Goal: Information Seeking & Learning: Find specific fact

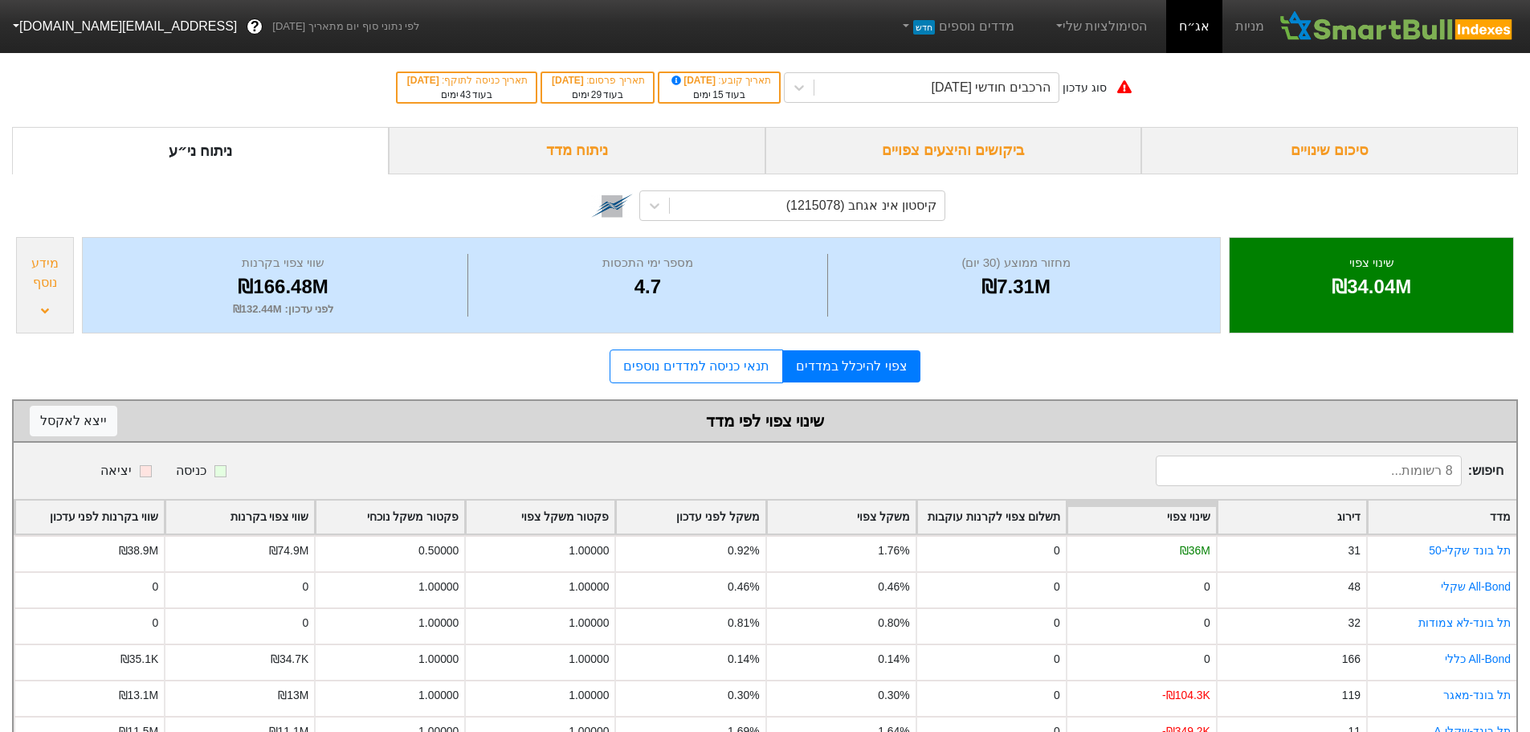
click at [996, 153] on div "ביקושים והיצעים צפויים" at bounding box center [953, 150] width 377 height 47
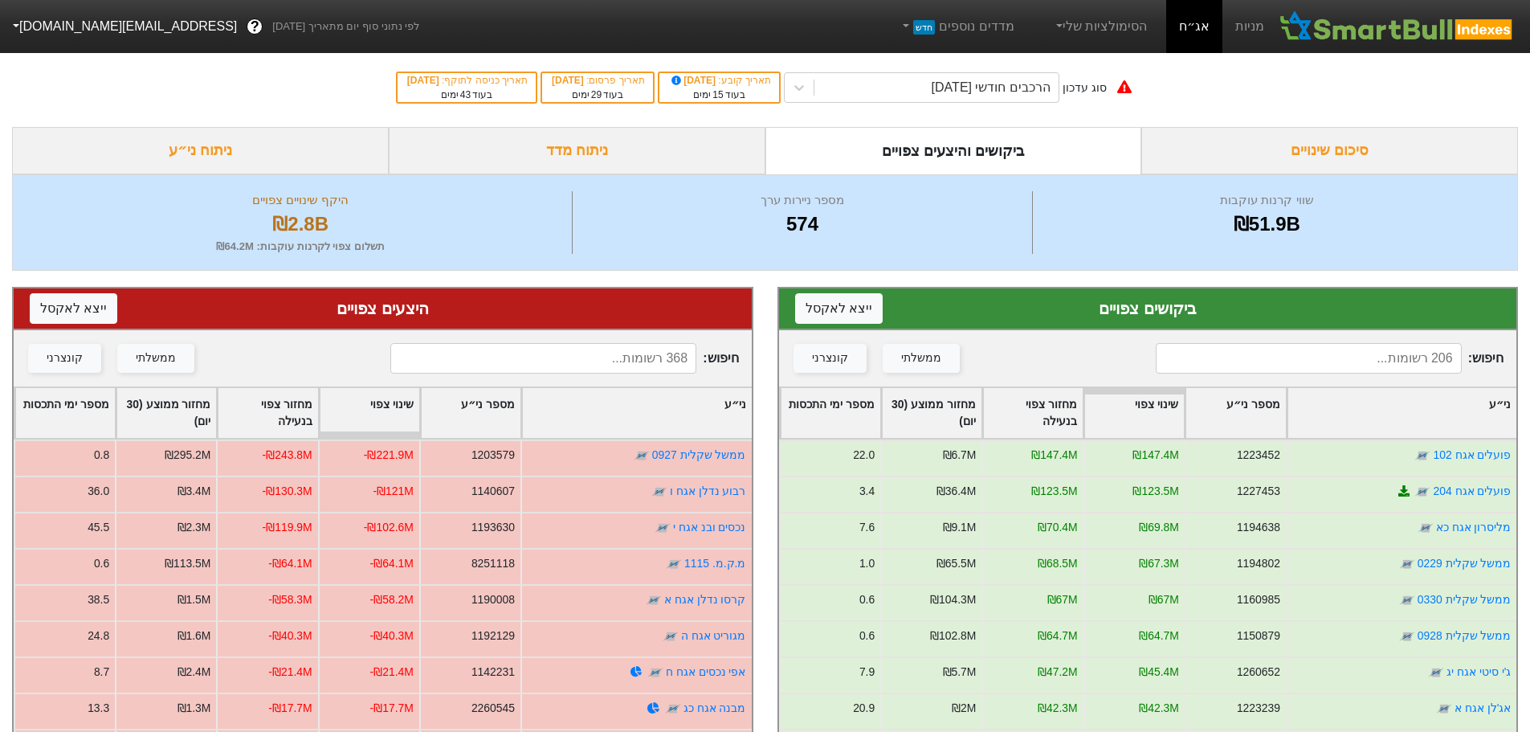
click at [1251, 363] on input at bounding box center [1309, 358] width 306 height 31
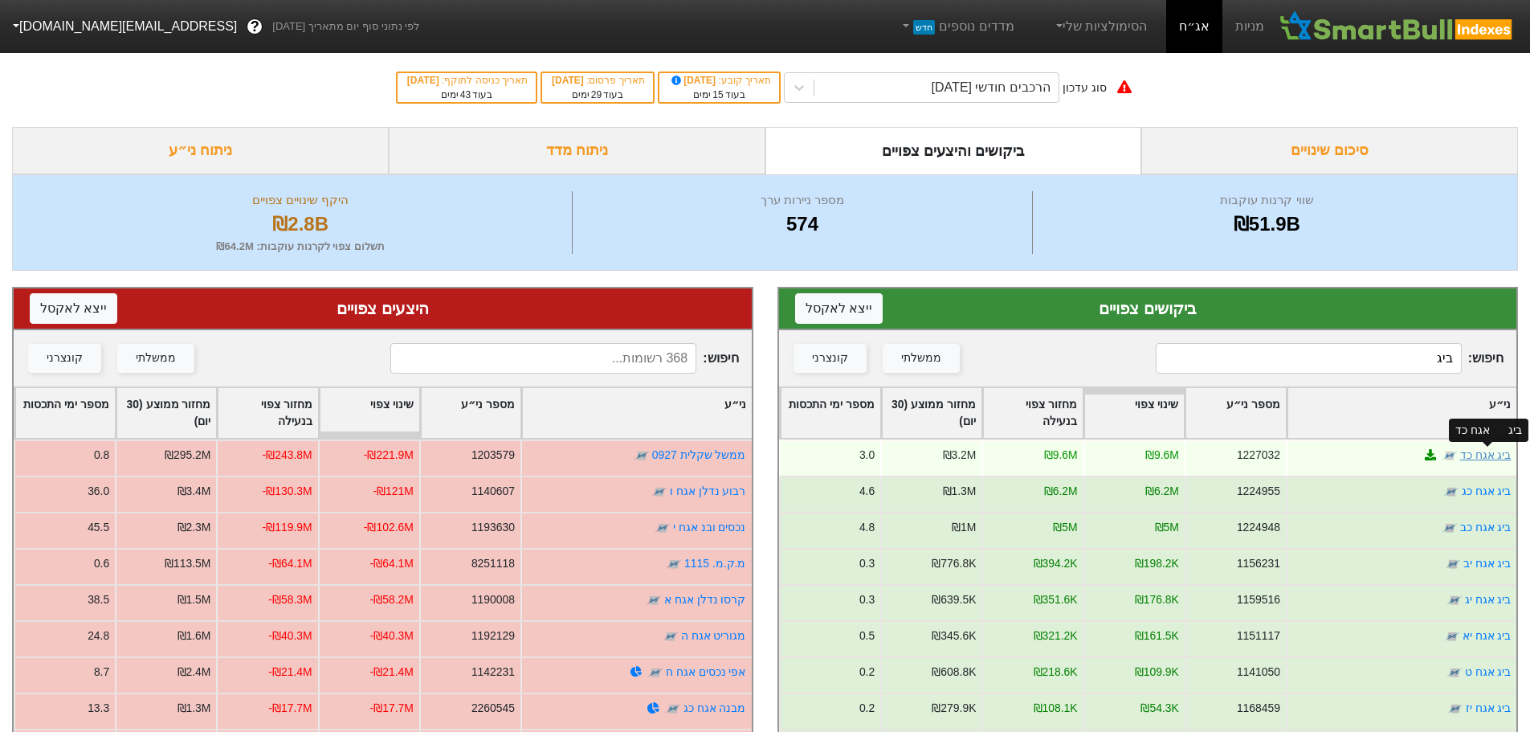
type input "ביג"
click at [1483, 457] on link "ביג אגח כד" at bounding box center [1484, 454] width 51 height 13
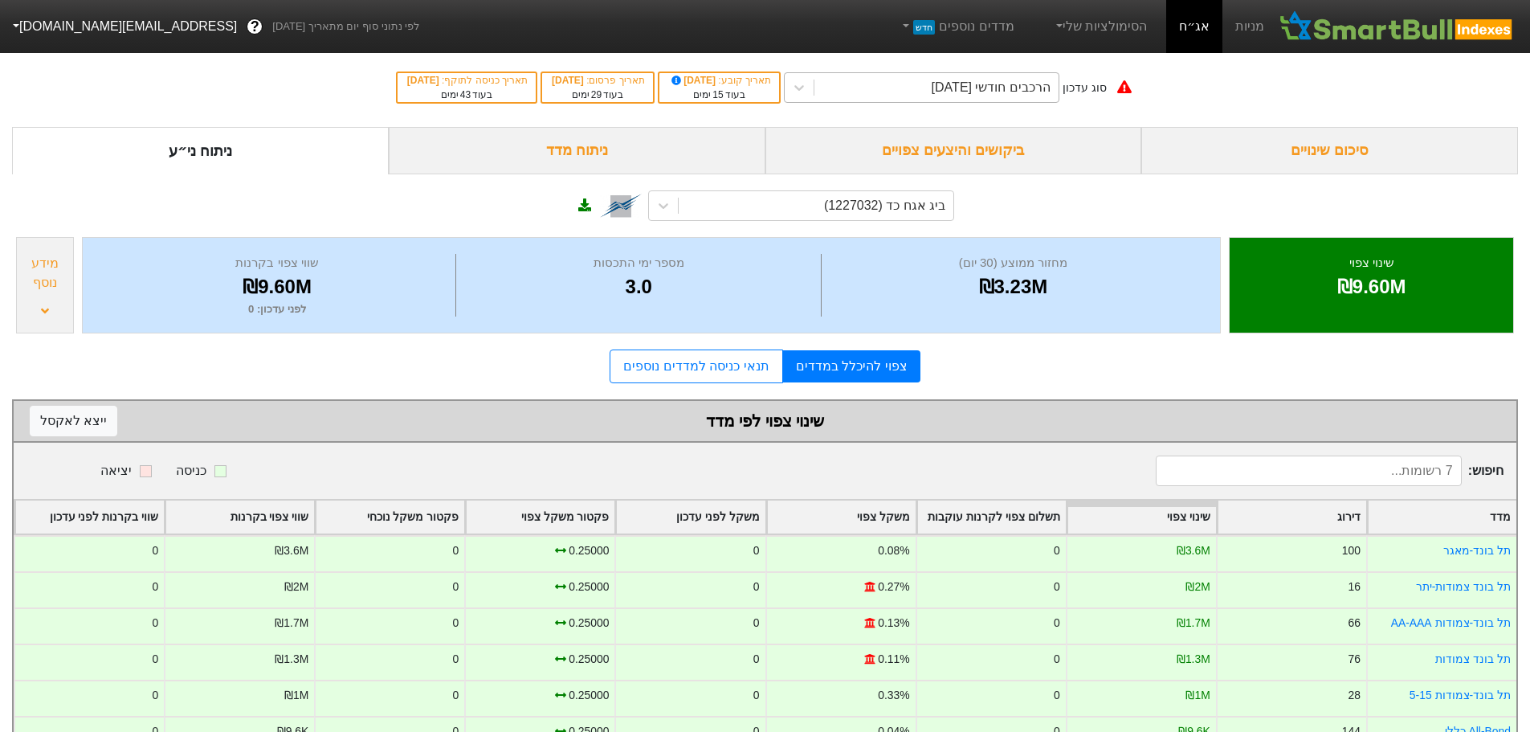
click at [985, 89] on div "הרכבים חודשי [DATE]" at bounding box center [991, 87] width 119 height 19
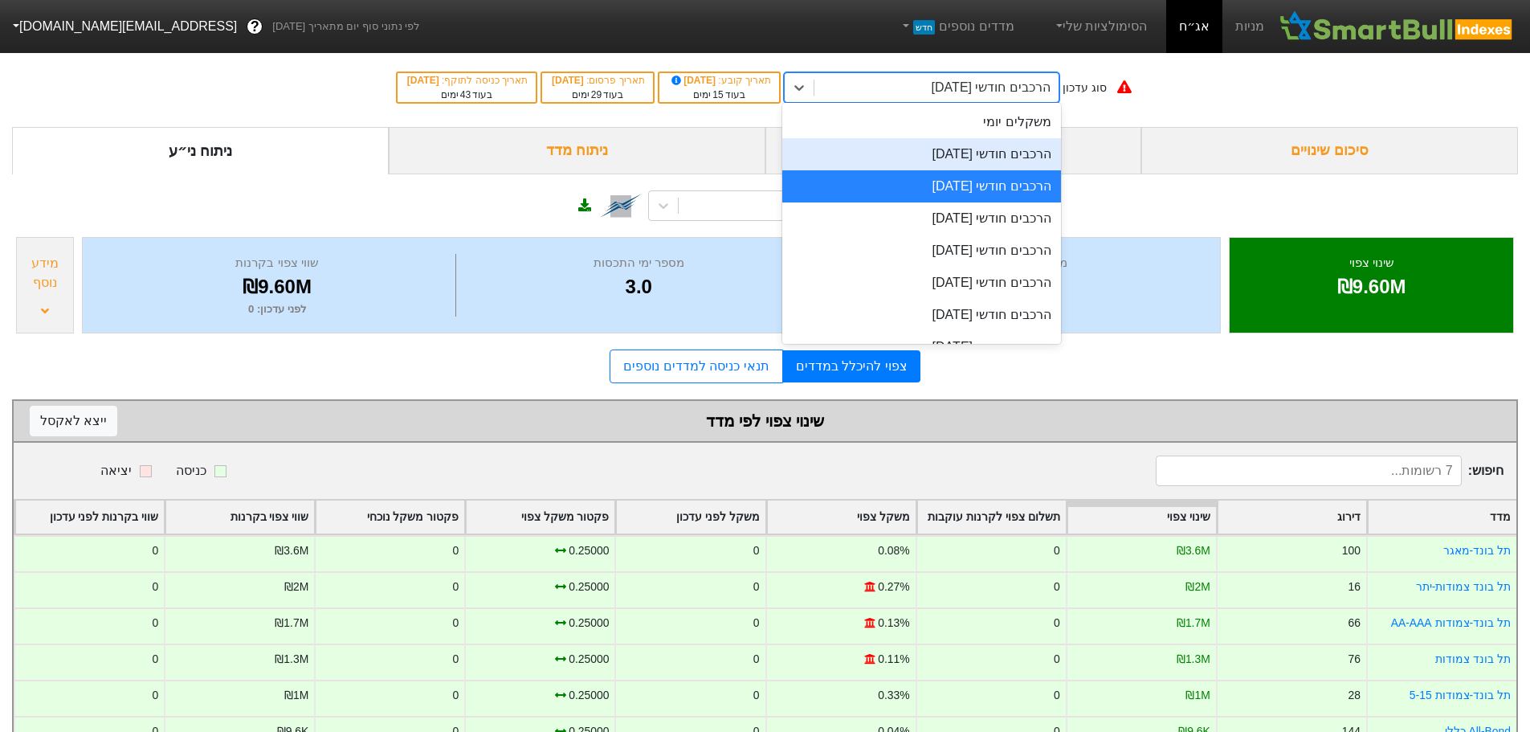
click at [975, 157] on div "הרכבים חודשי [DATE]" at bounding box center [921, 154] width 279 height 32
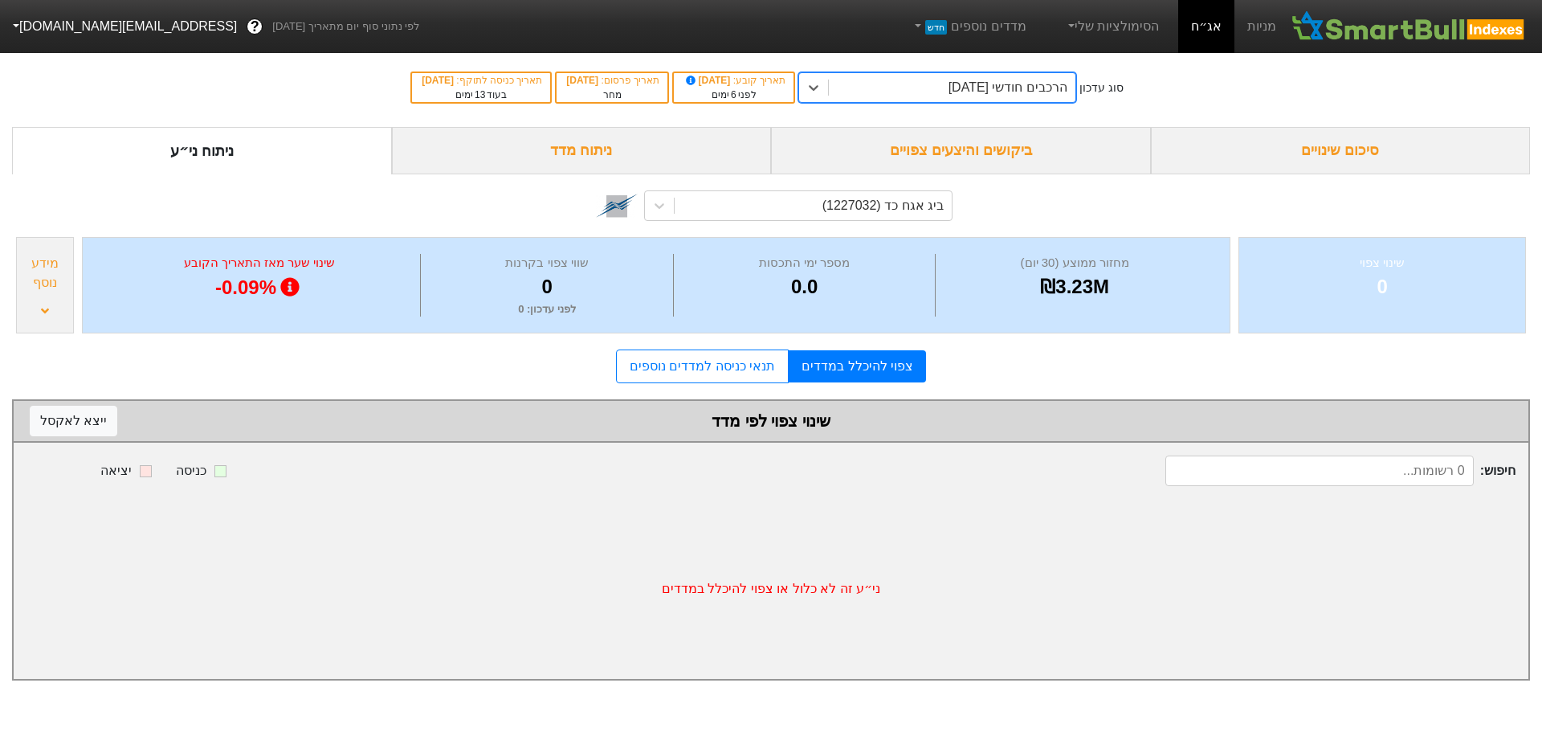
click at [994, 92] on div "הרכבים חודשי [DATE]" at bounding box center [1008, 87] width 119 height 19
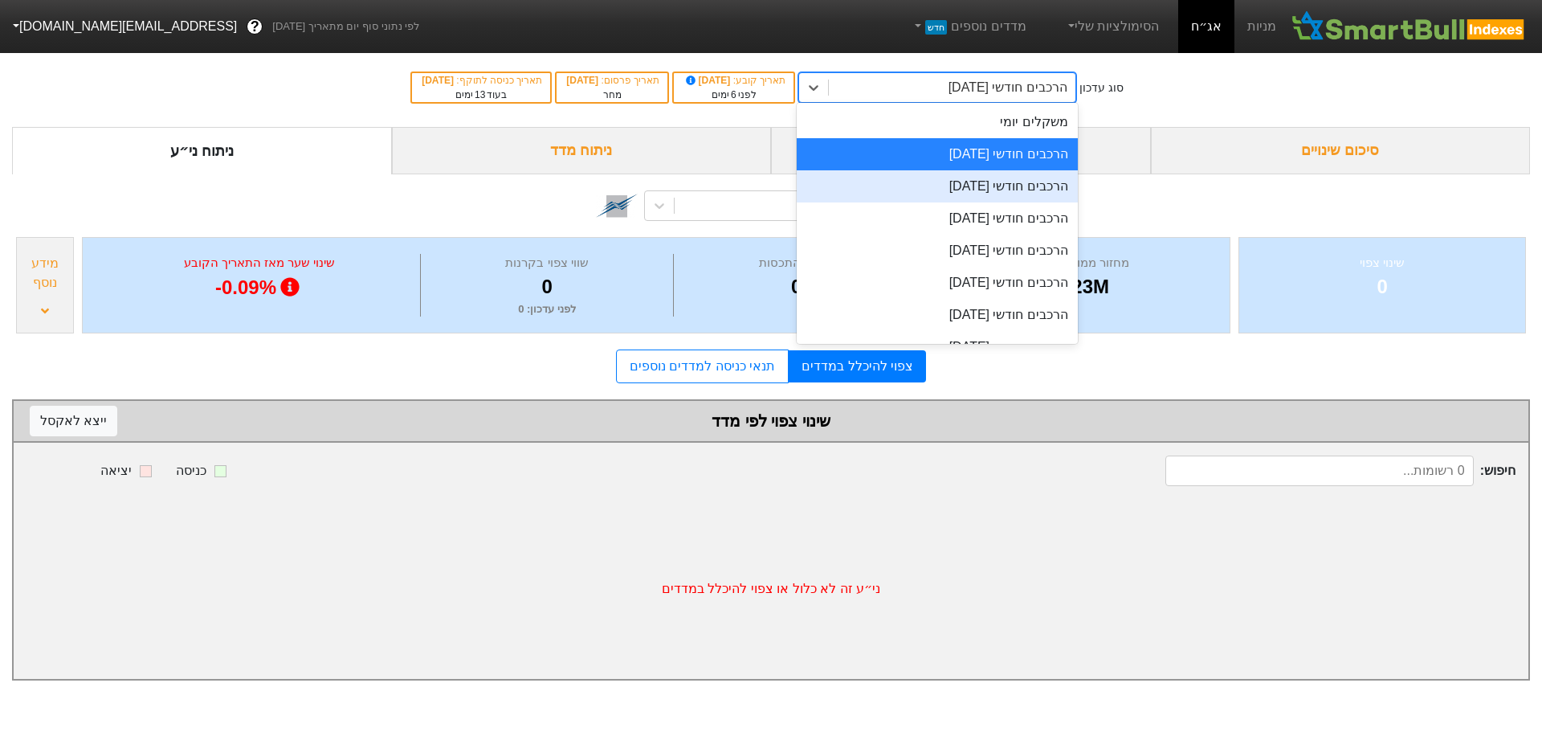
click at [979, 177] on div "הרכבים חודשי [DATE]" at bounding box center [937, 186] width 281 height 32
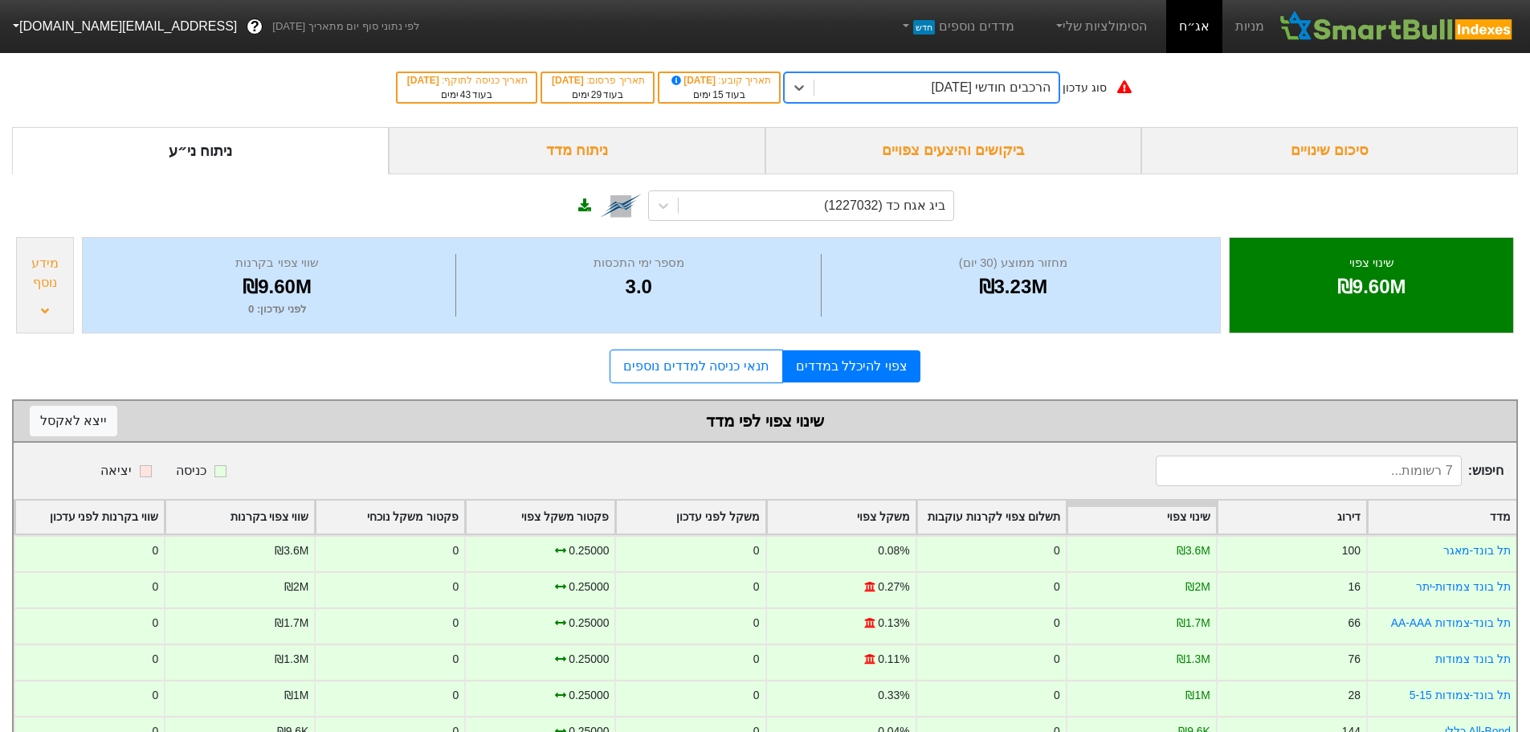
click at [988, 84] on div "הרכבים חודשי [DATE]" at bounding box center [991, 87] width 119 height 19
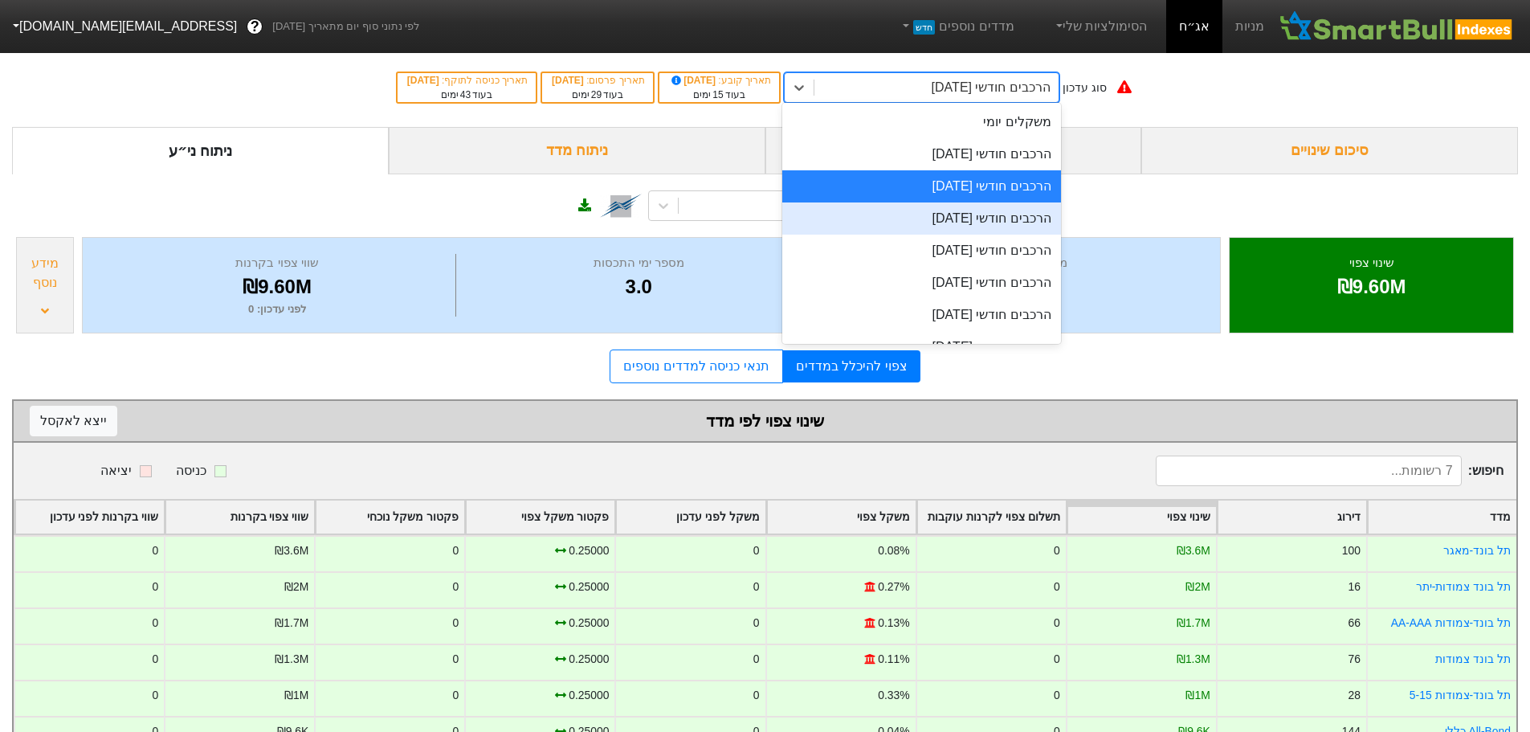
click at [975, 210] on div "הרכבים חודשי [DATE]" at bounding box center [921, 218] width 279 height 32
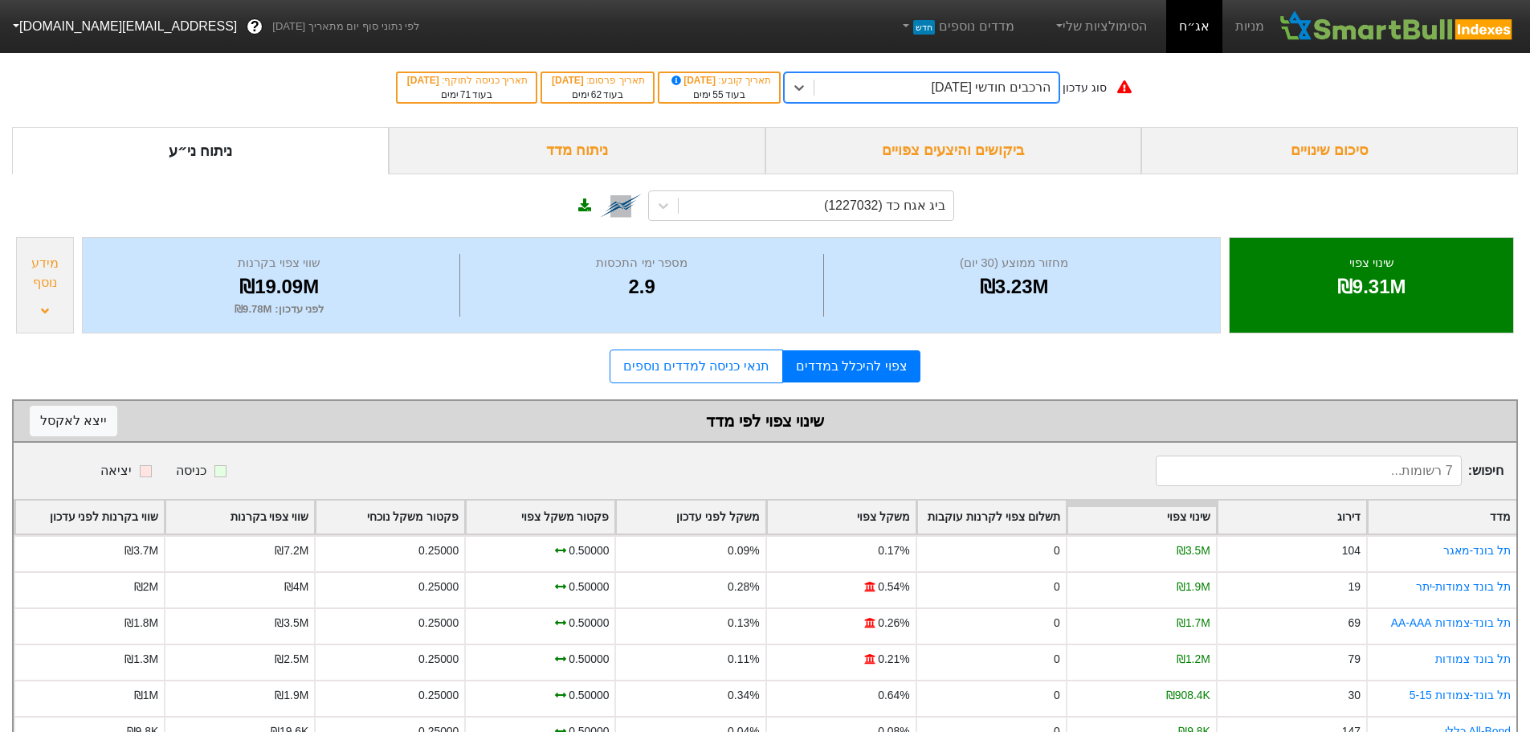
click at [936, 90] on div "הרכבים חודשי [DATE]" at bounding box center [991, 87] width 119 height 19
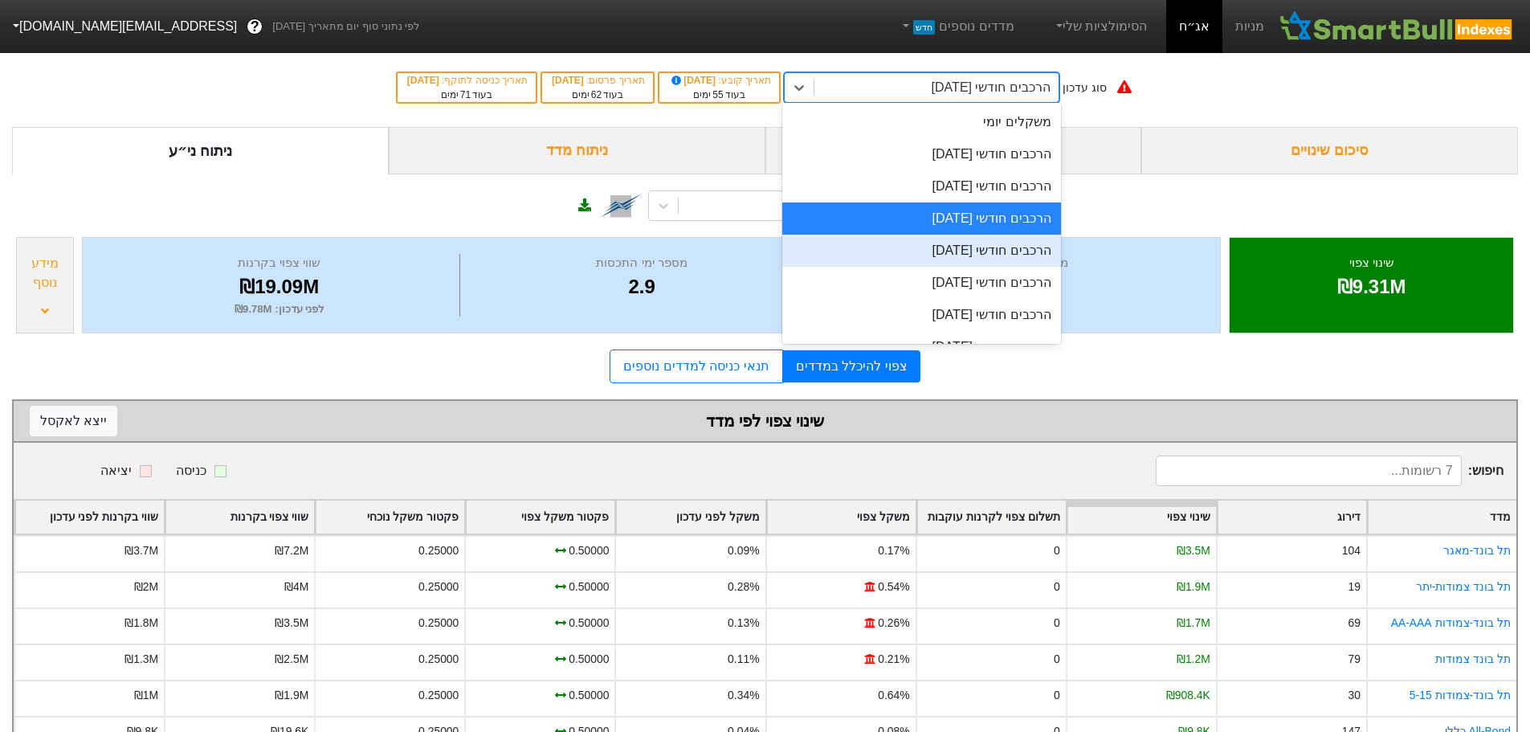
click at [922, 247] on div "הרכבים חודשי [DATE]" at bounding box center [921, 251] width 279 height 32
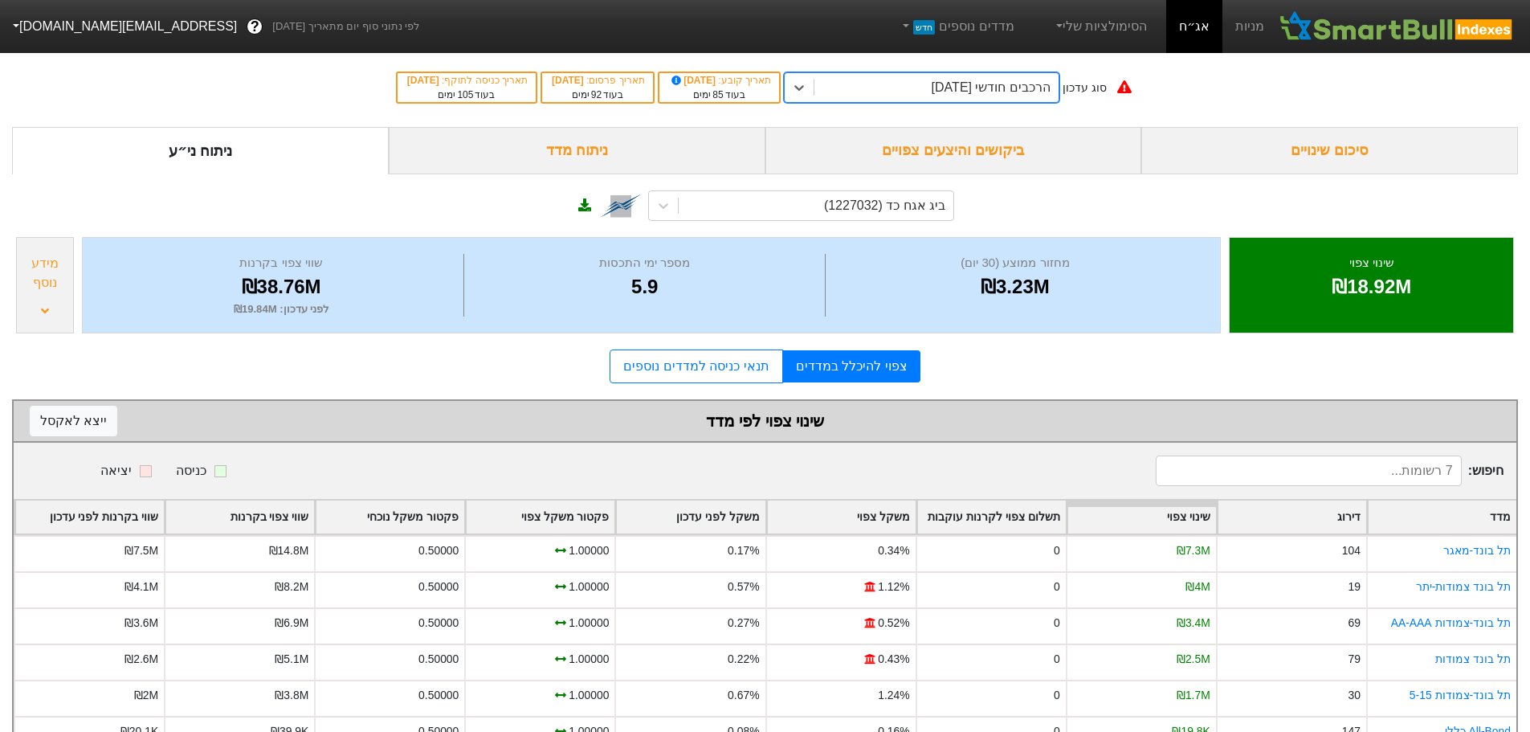
click at [978, 88] on div "הרכבים חודשי [DATE]" at bounding box center [991, 87] width 119 height 19
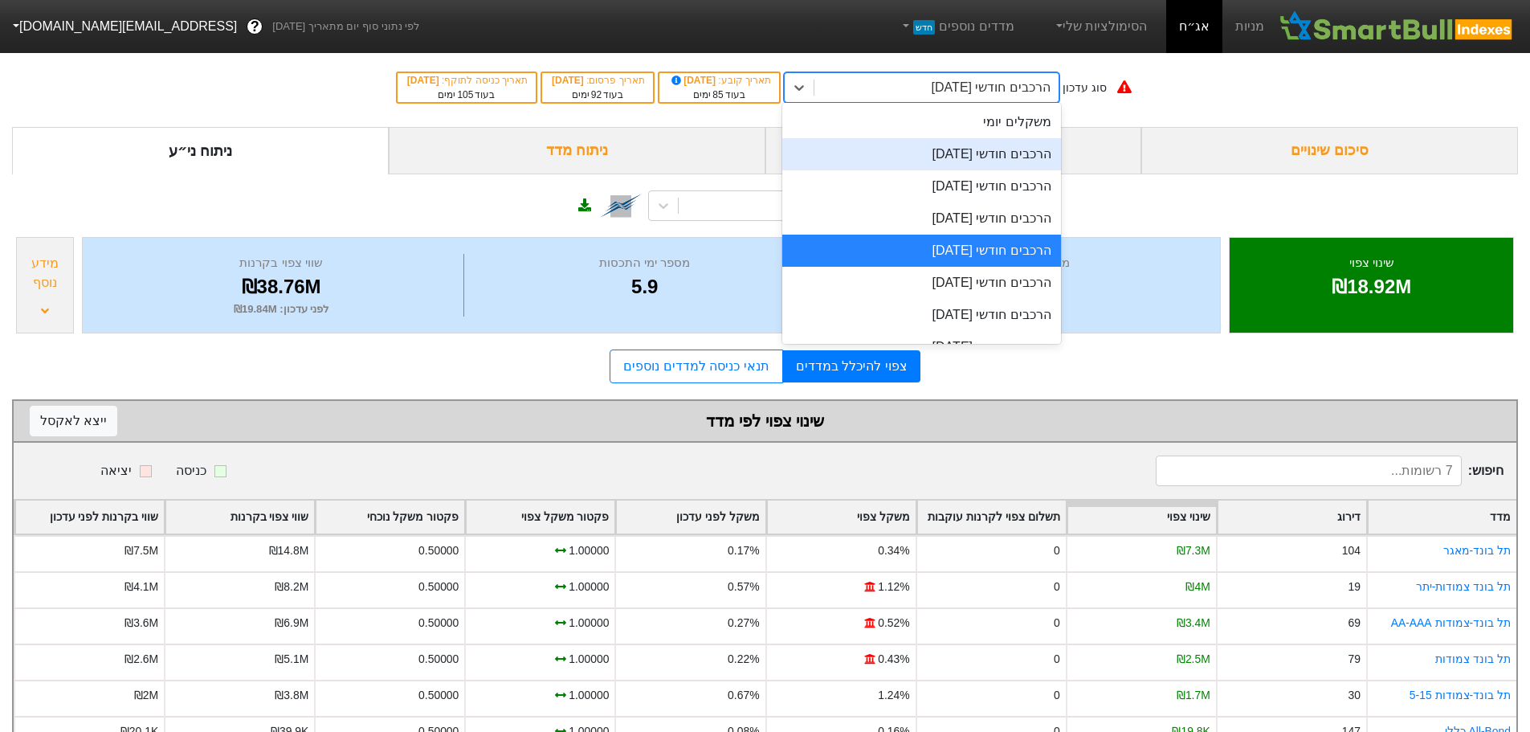
click at [963, 151] on div "הרכבים חודשי [DATE]" at bounding box center [921, 154] width 279 height 32
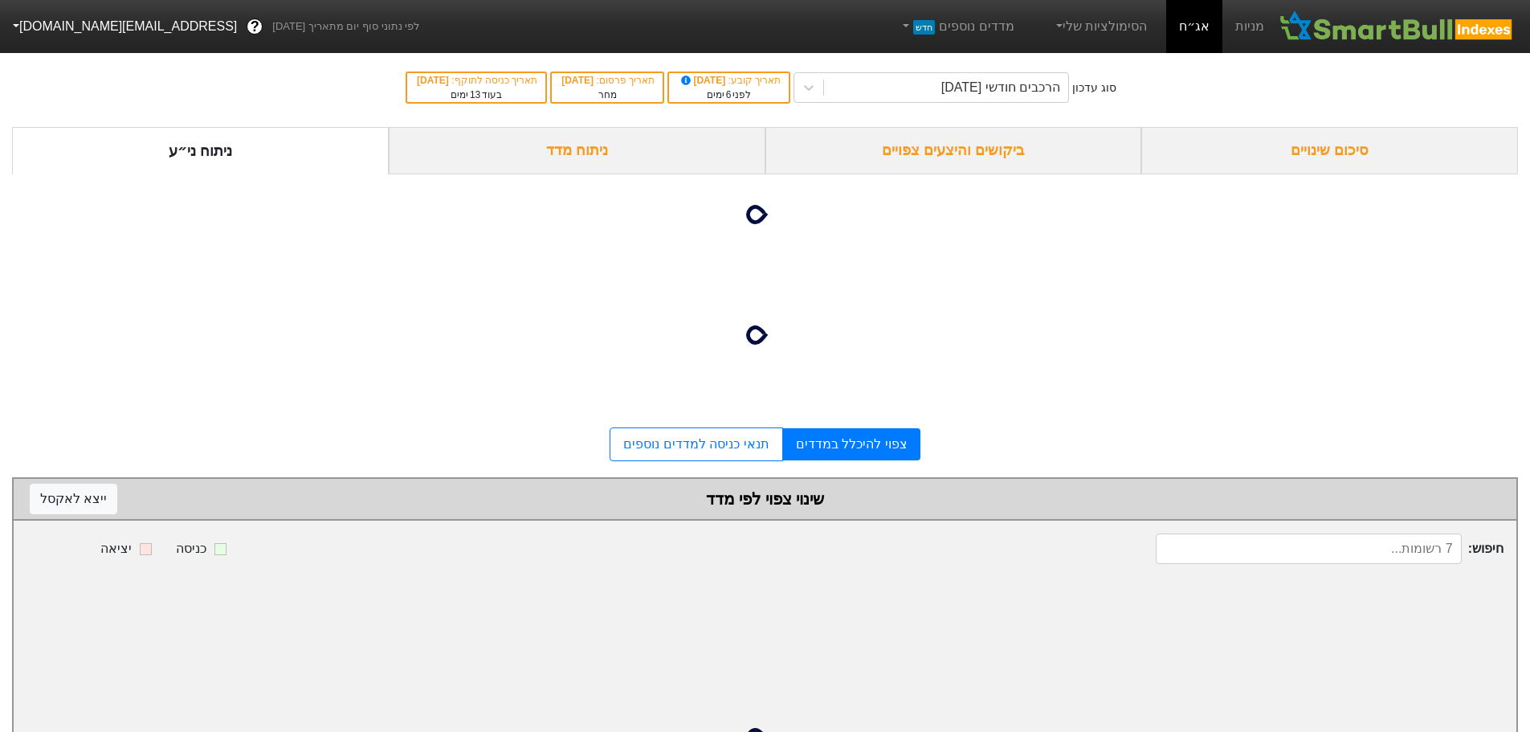
click at [966, 149] on div "ביקושים והיצעים צפויים" at bounding box center [953, 150] width 377 height 47
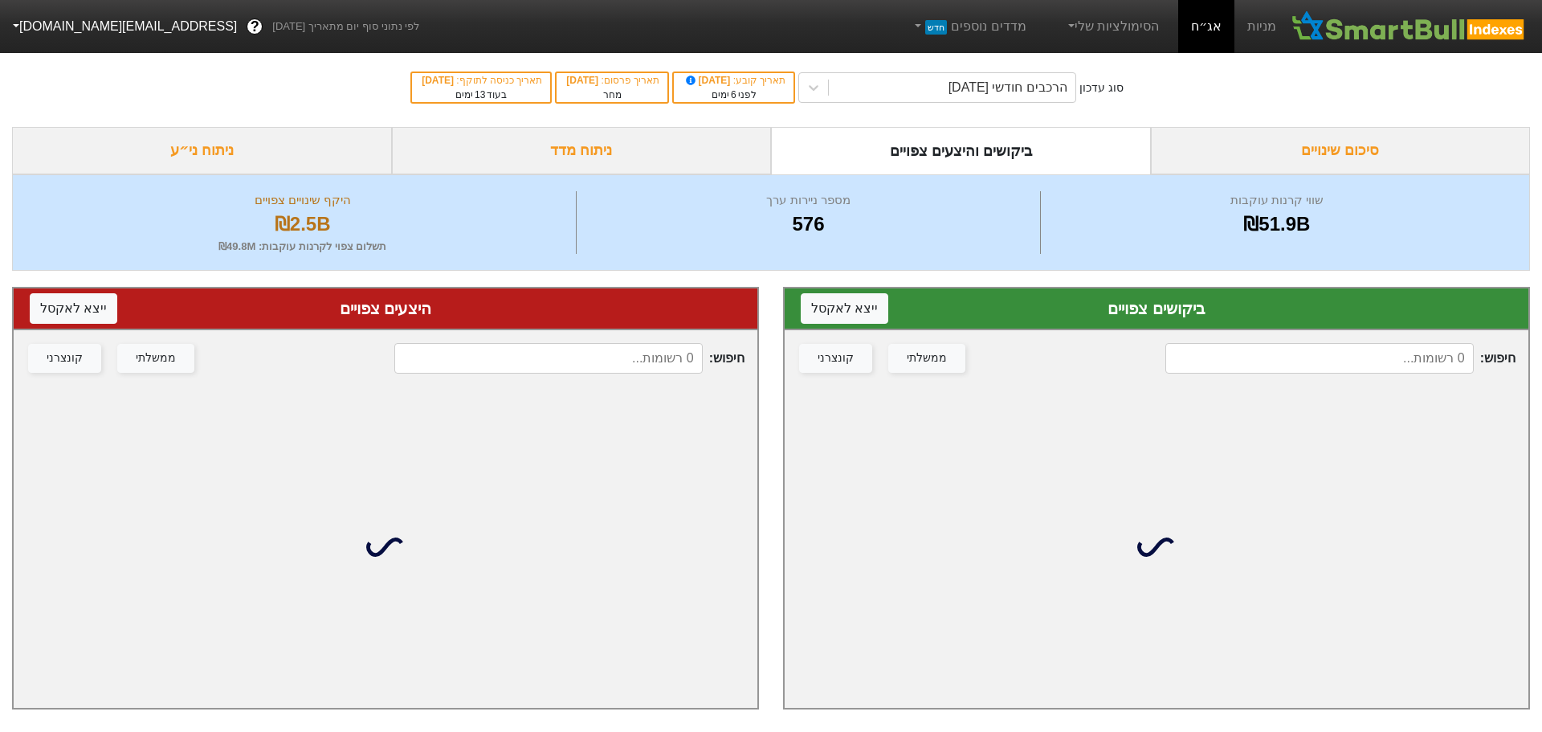
click at [1330, 348] on input at bounding box center [1319, 358] width 308 height 31
click at [1332, 360] on input at bounding box center [1319, 358] width 308 height 31
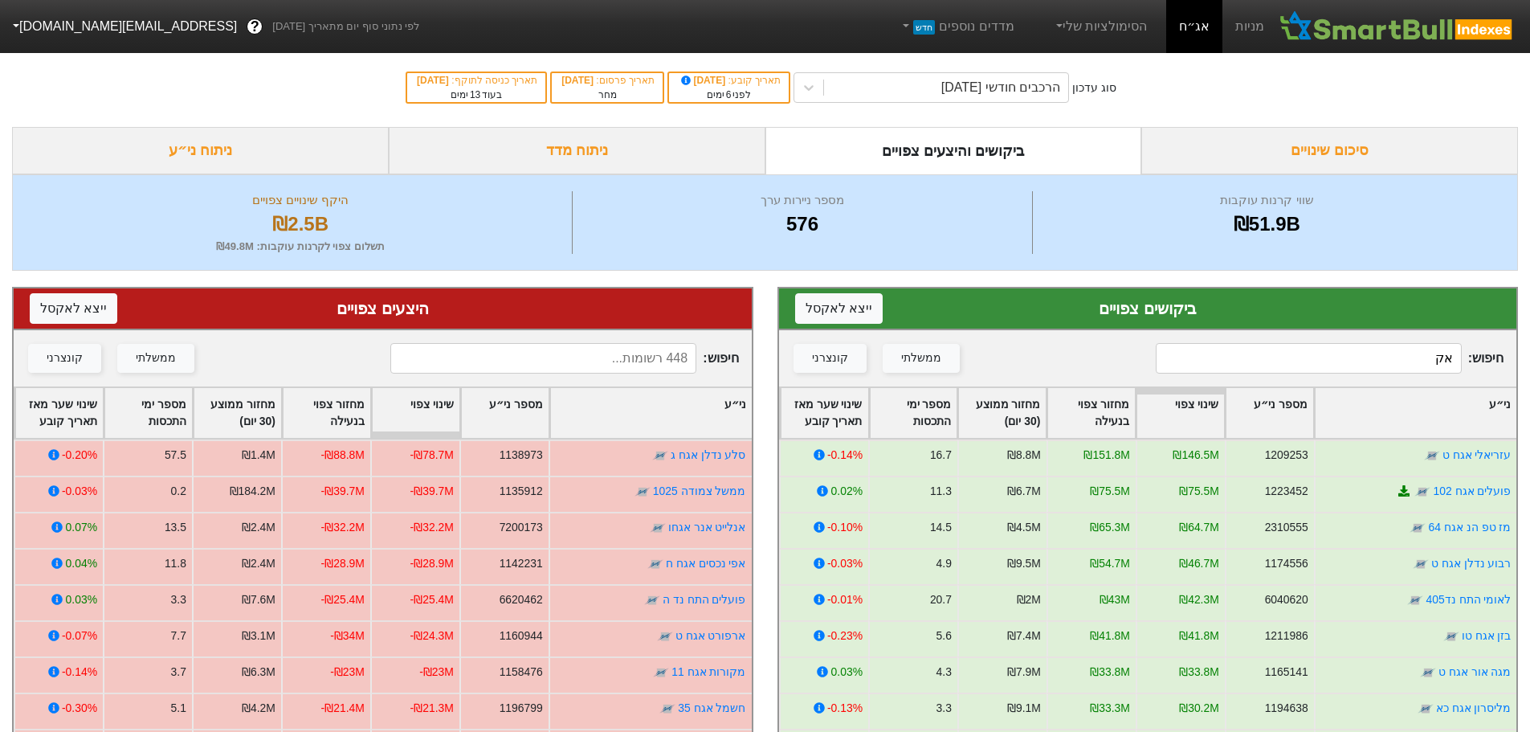
type input "אקר"
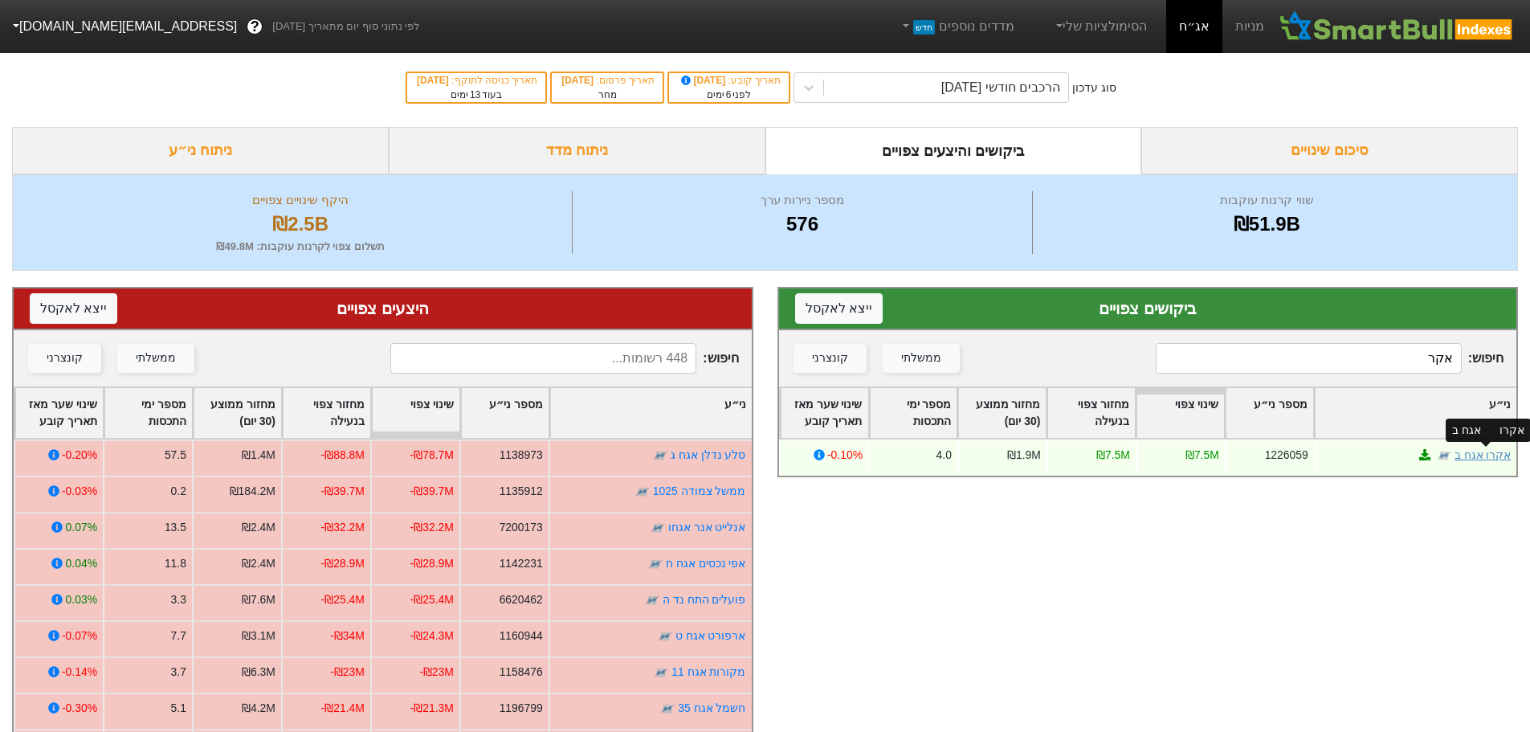
click at [1479, 453] on link "אקרו אגח ב" at bounding box center [1482, 454] width 57 height 13
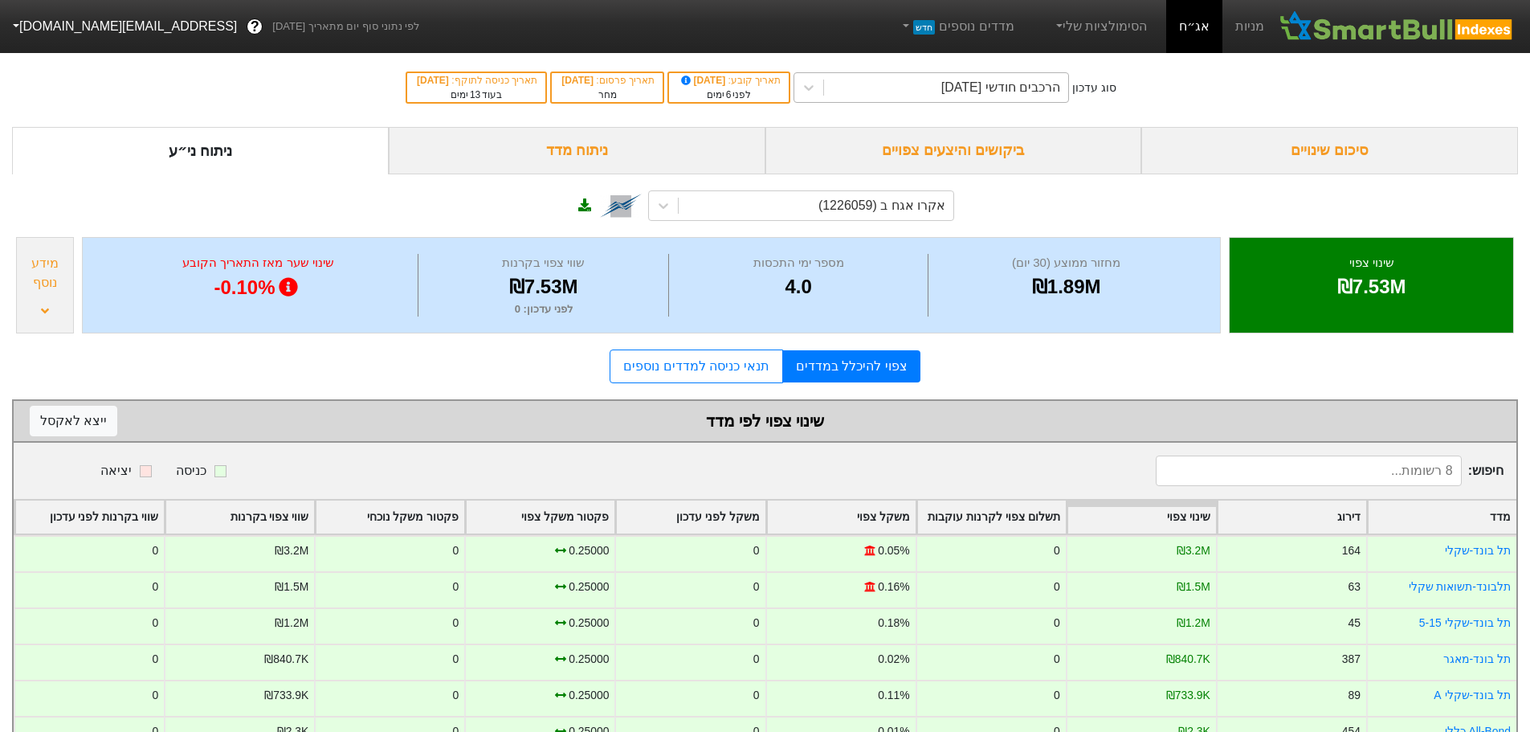
click at [1002, 90] on div "הרכבים חודשי [DATE]" at bounding box center [1000, 87] width 119 height 19
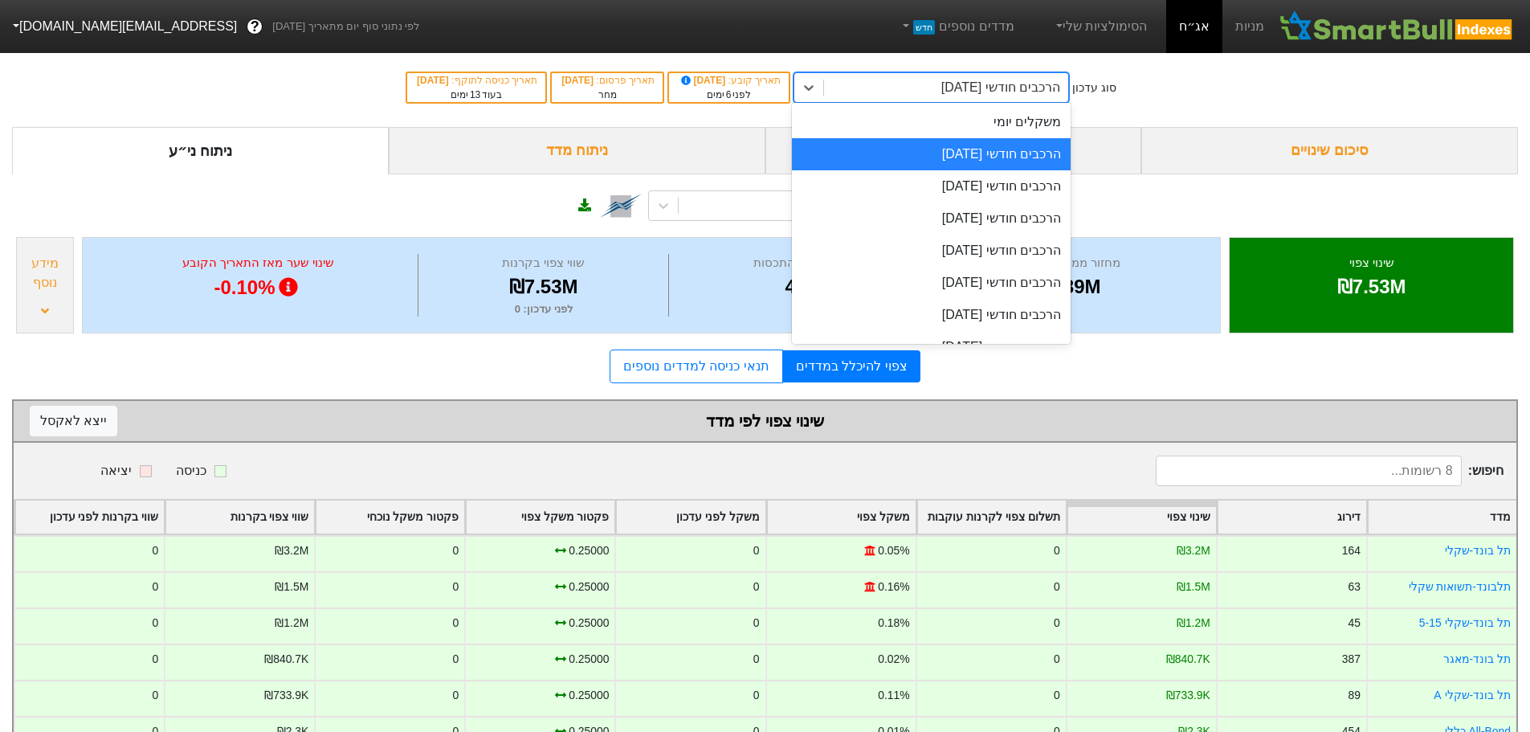
click at [1001, 159] on div "הרכבים חודשי [DATE]" at bounding box center [931, 154] width 279 height 32
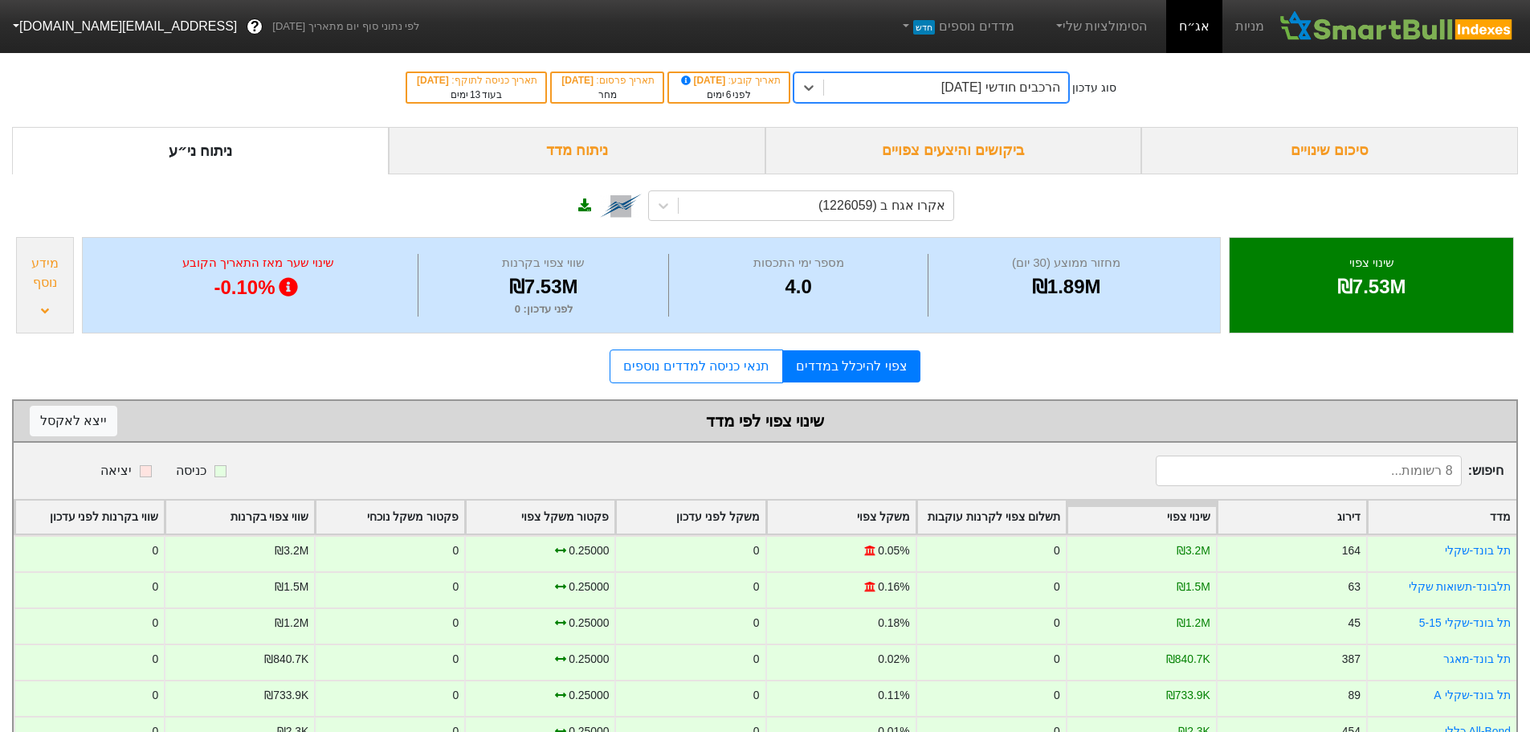
click at [1000, 152] on div "ביקושים והיצעים צפויים" at bounding box center [953, 150] width 377 height 47
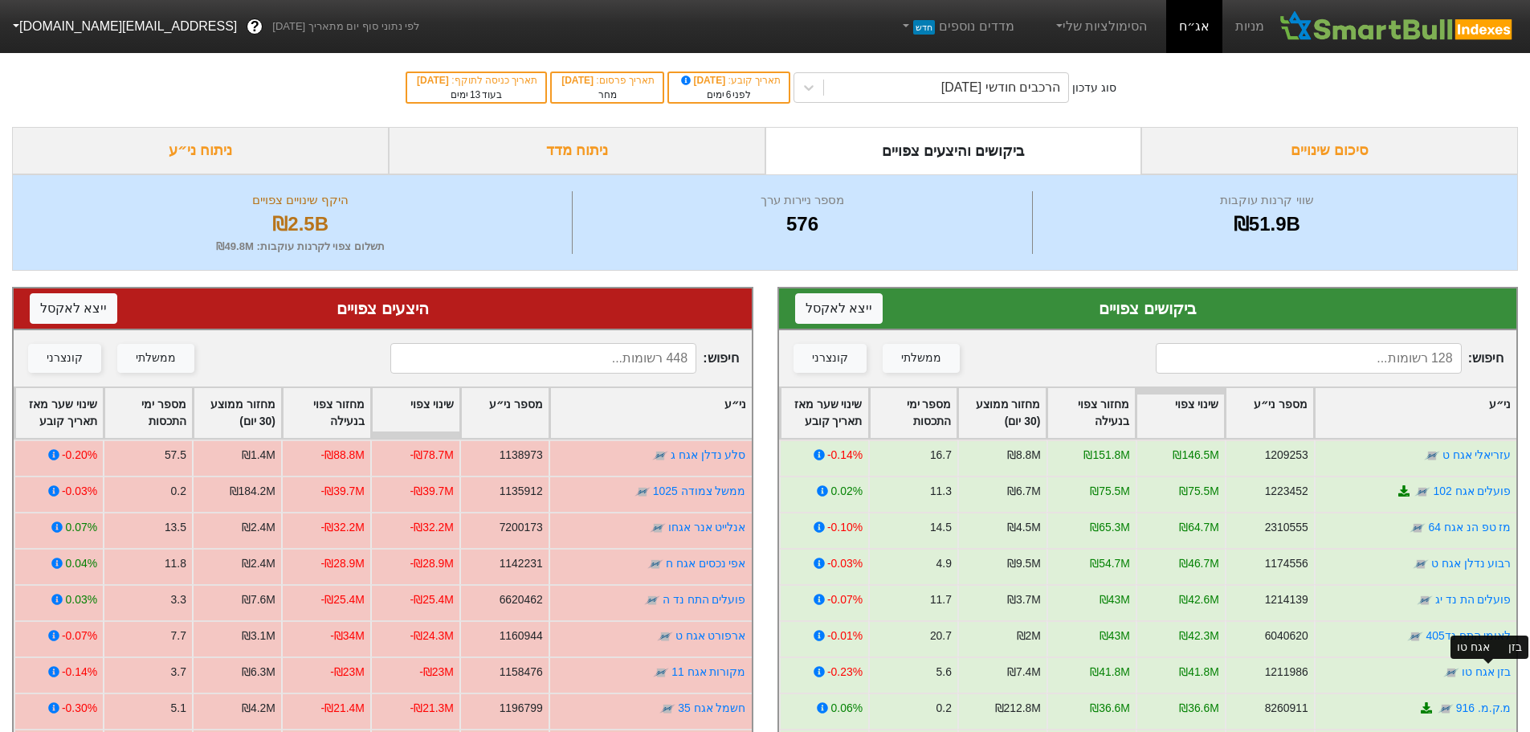
click at [1482, 671] on link "בזן אגח טו" at bounding box center [1486, 671] width 50 height 13
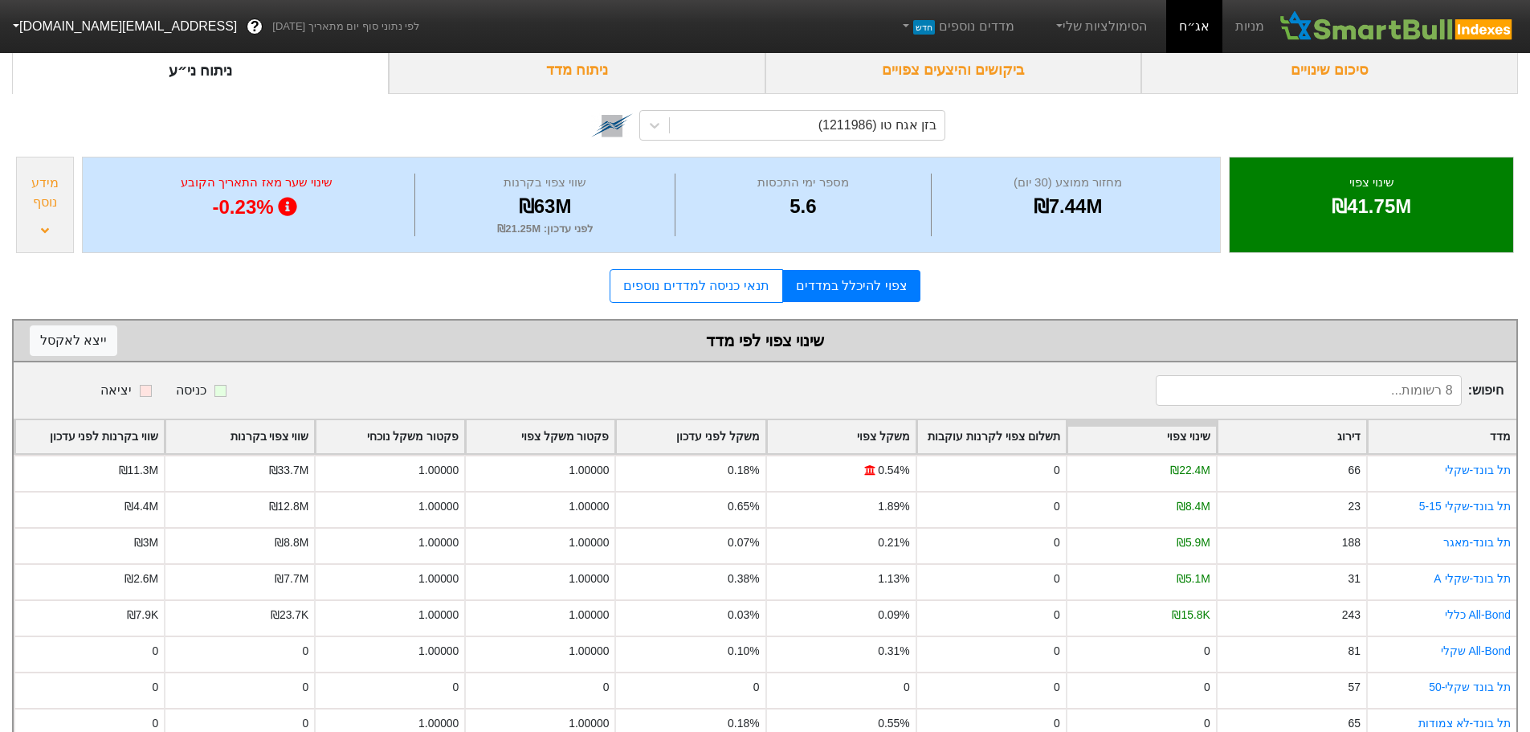
scroll to position [122, 0]
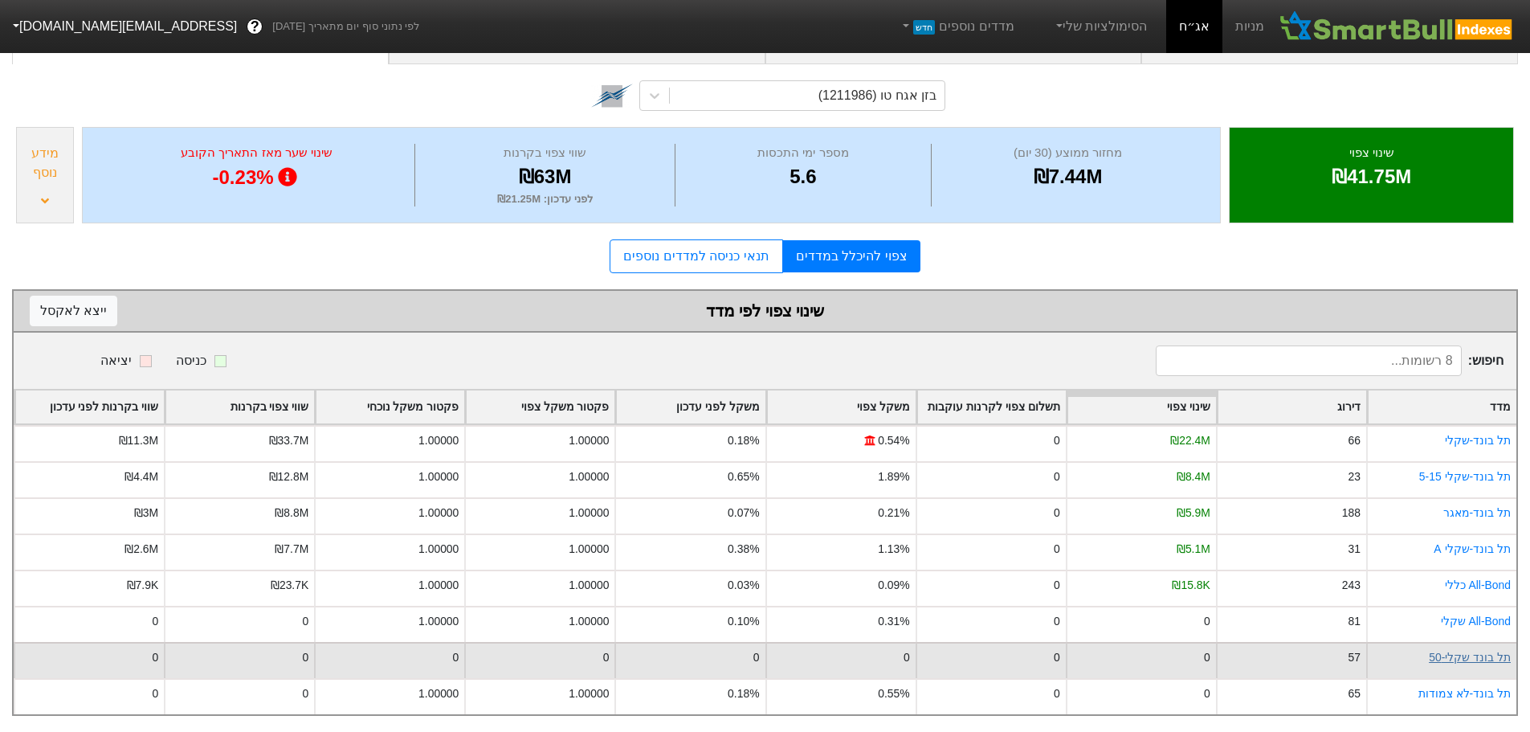
click at [1463, 651] on link "תל בונד שקלי-50" at bounding box center [1470, 657] width 82 height 13
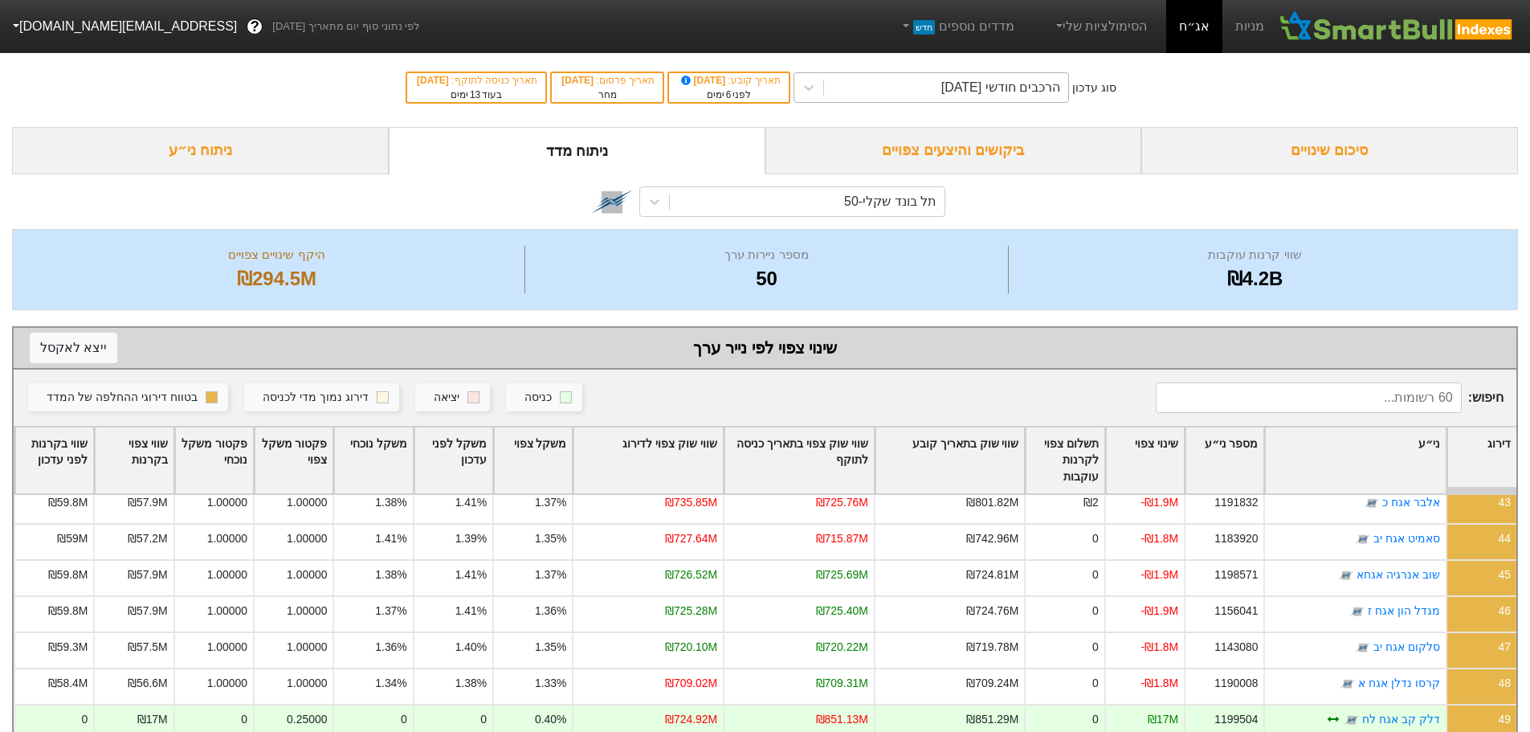
click at [964, 92] on div "הרכבים חודשי [DATE]" at bounding box center [1000, 87] width 119 height 19
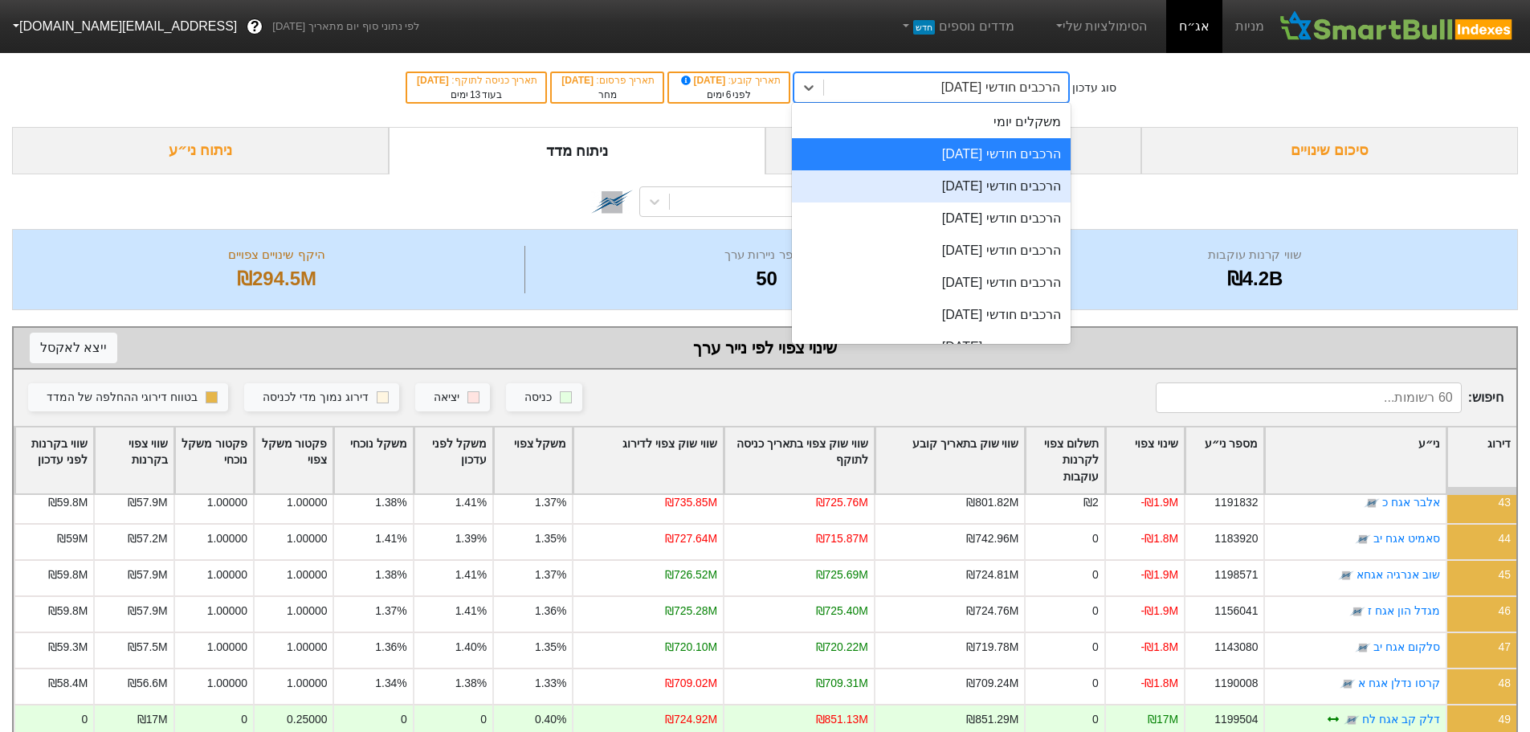
click at [949, 188] on div "הרכבים חודשי [DATE]" at bounding box center [931, 186] width 279 height 32
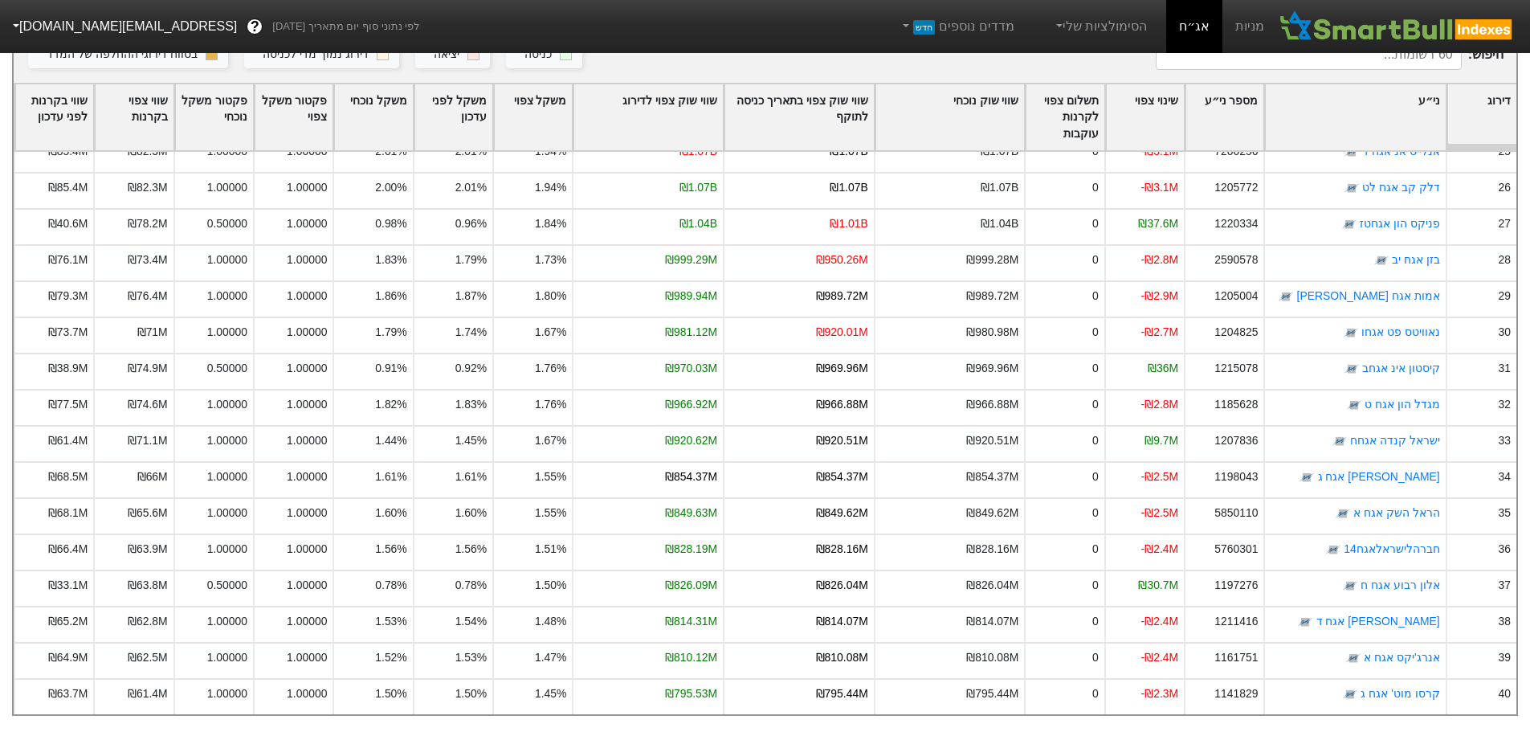
scroll to position [1606, 0]
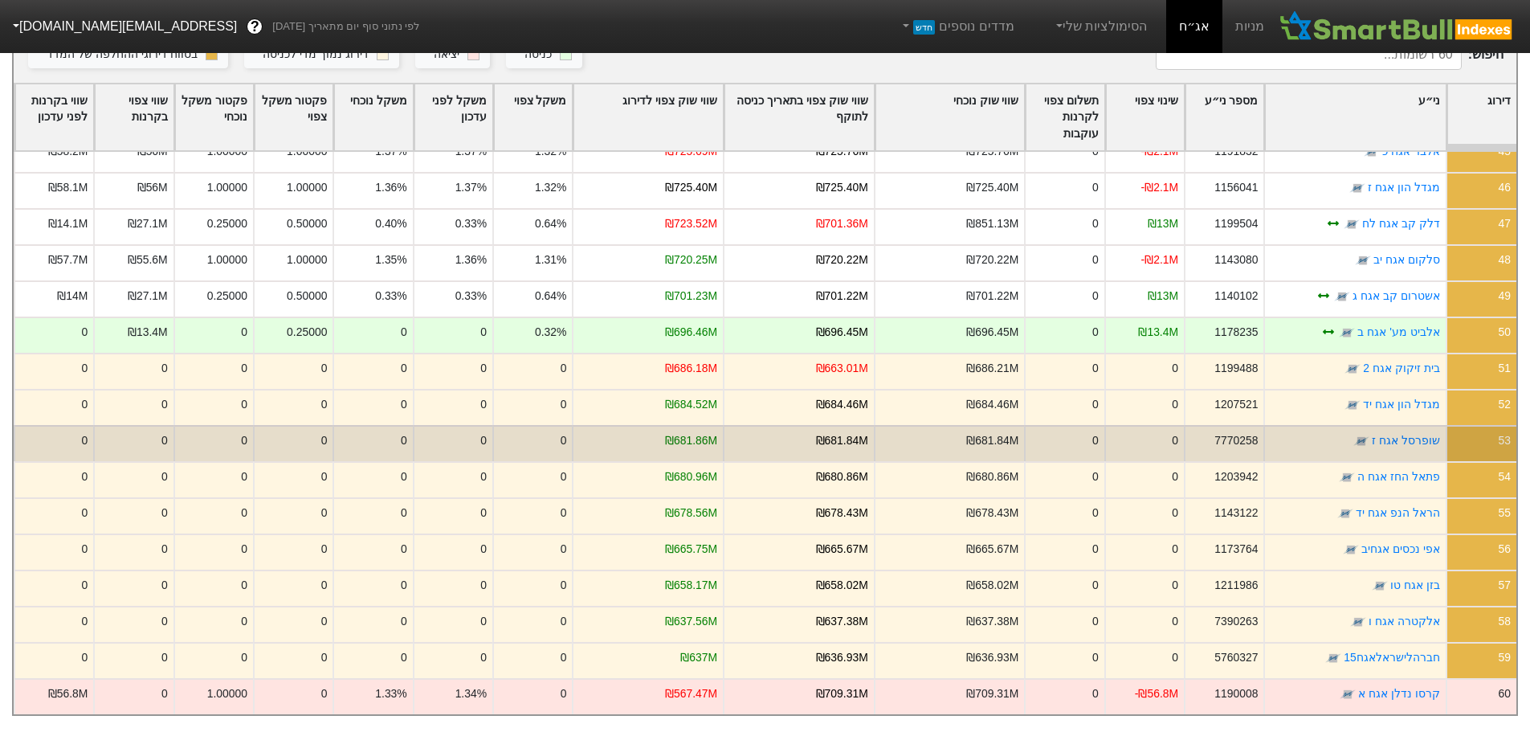
click at [893, 434] on div "₪681.84M" at bounding box center [949, 443] width 151 height 36
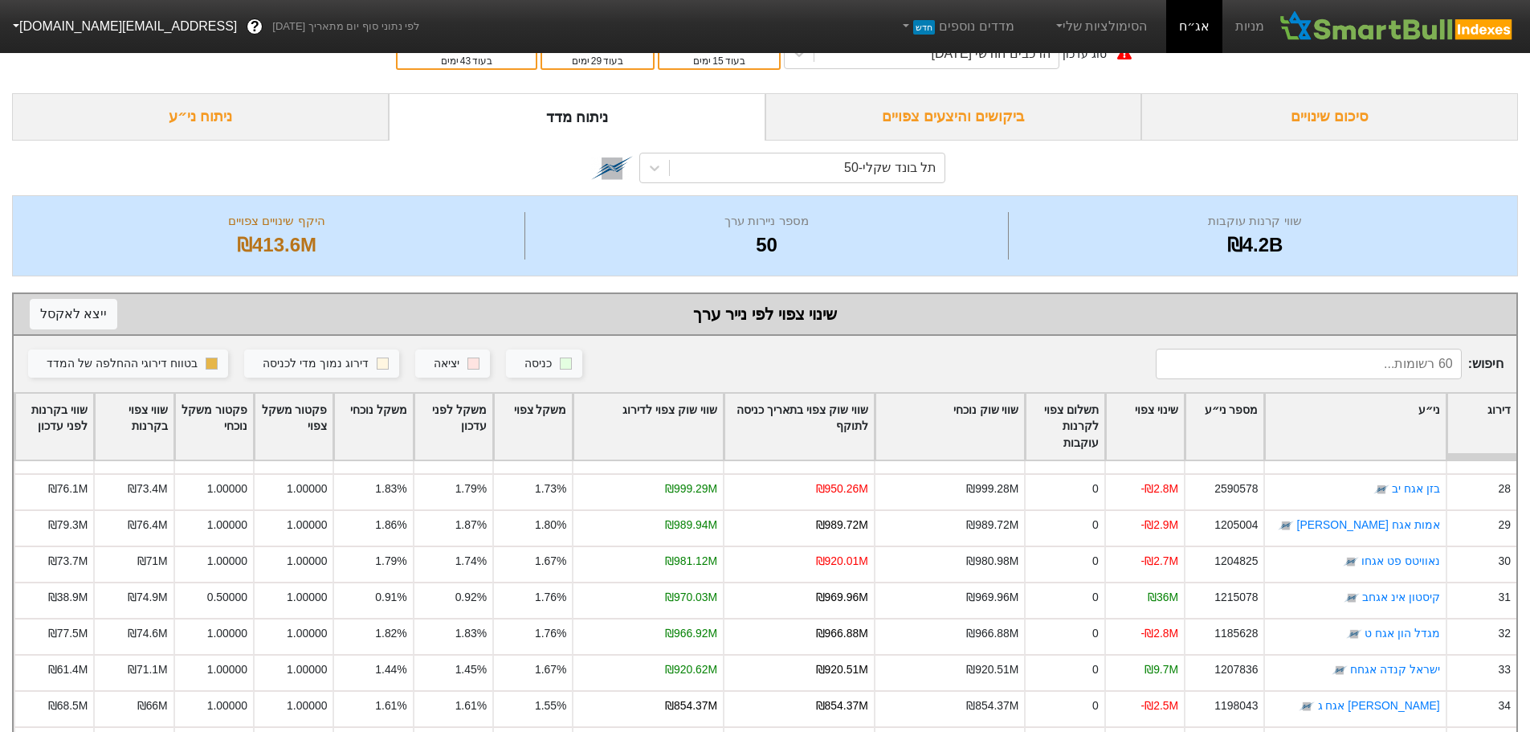
scroll to position [0, 0]
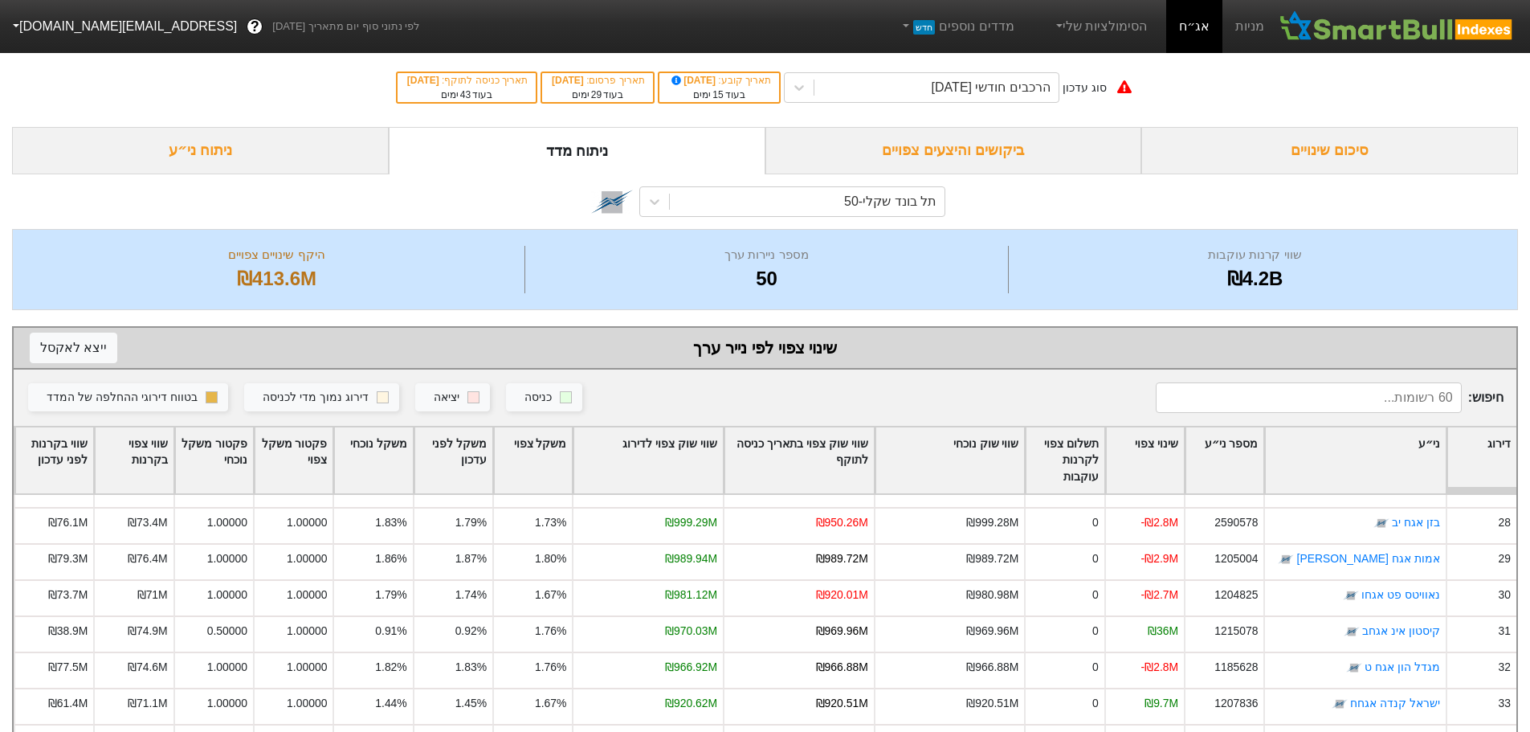
click at [965, 153] on div "ביקושים והיצעים צפויים" at bounding box center [953, 150] width 377 height 47
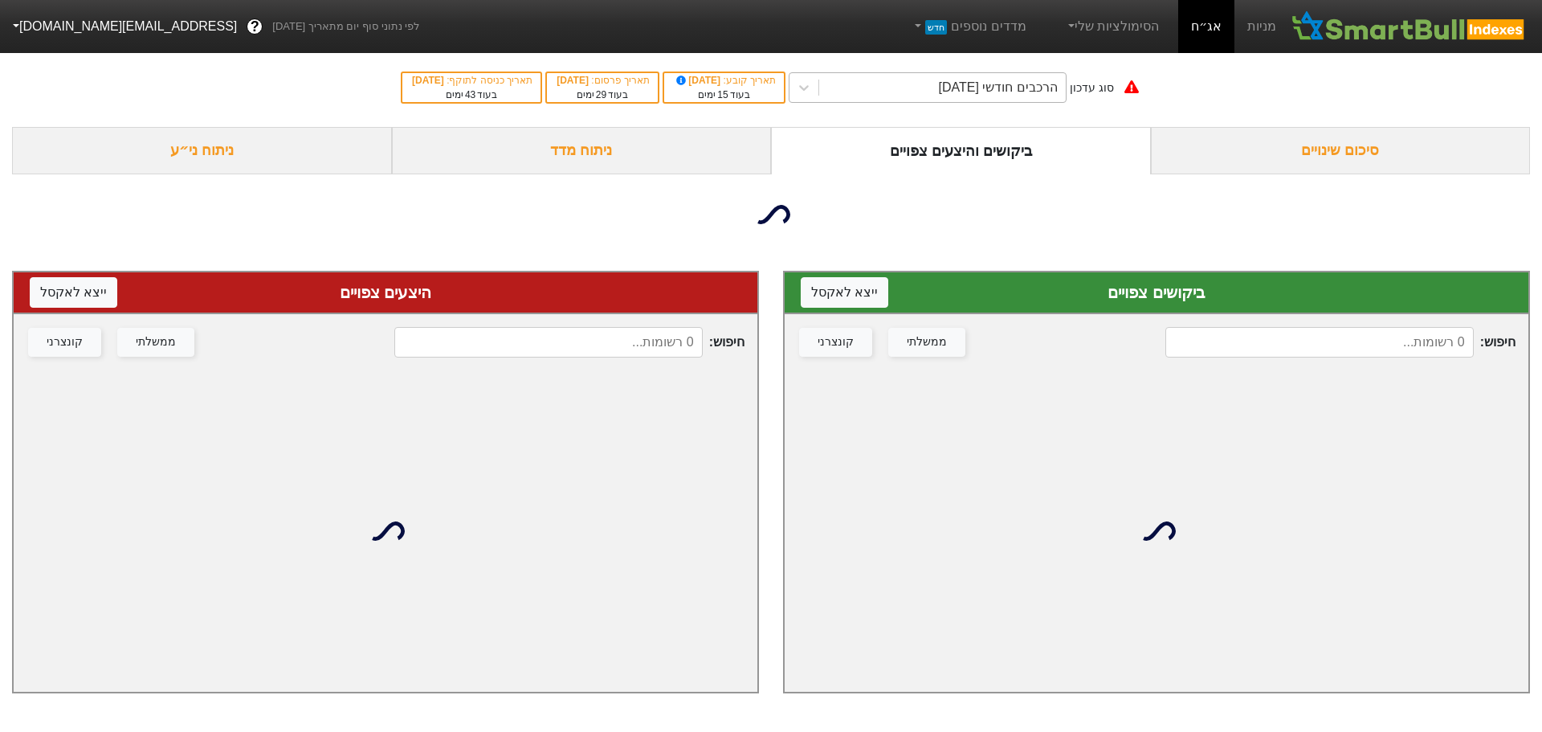
click at [1010, 85] on div "הרכבים חודשי [DATE]" at bounding box center [997, 87] width 119 height 19
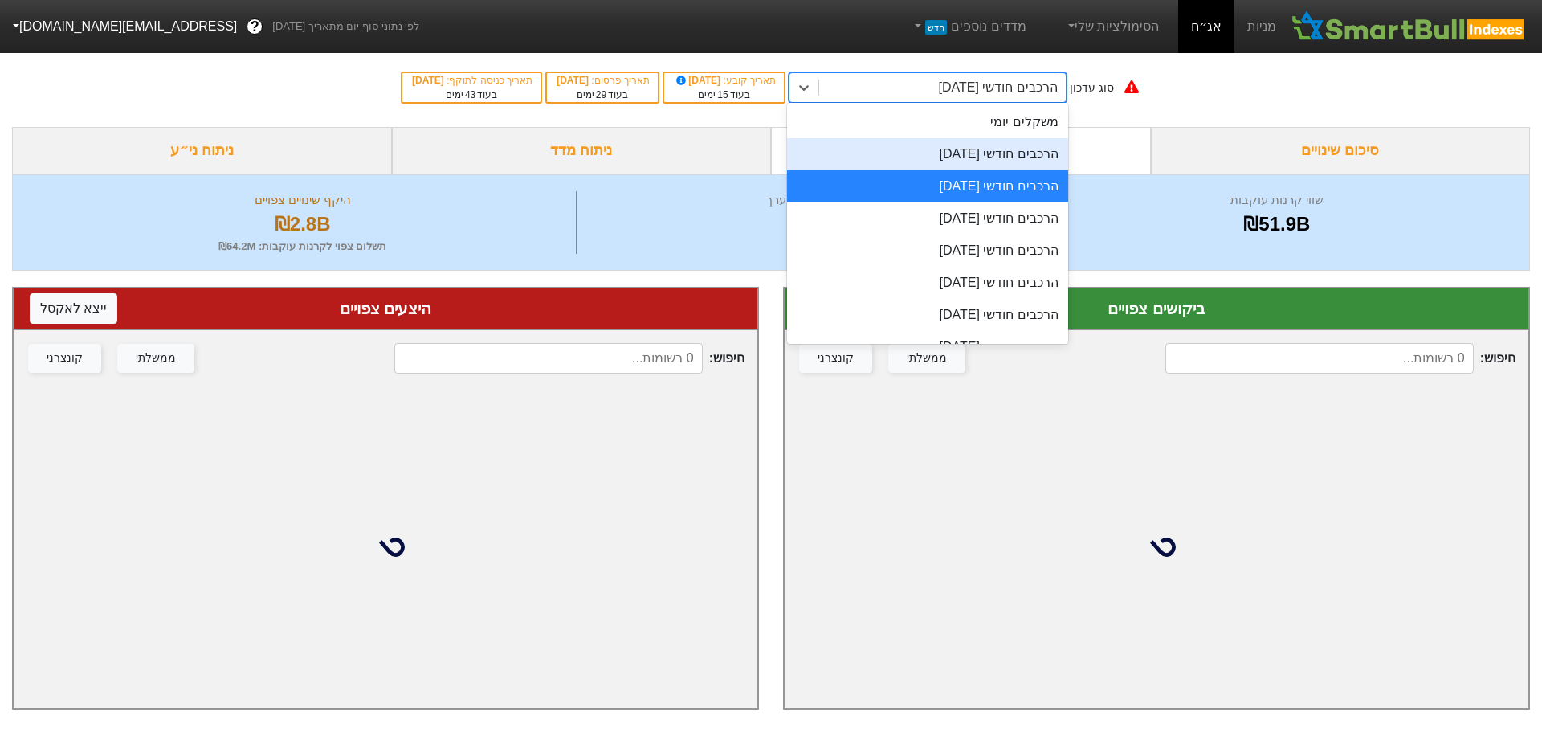
click at [1002, 152] on div "הרכבים חודשי [DATE]" at bounding box center [927, 154] width 281 height 32
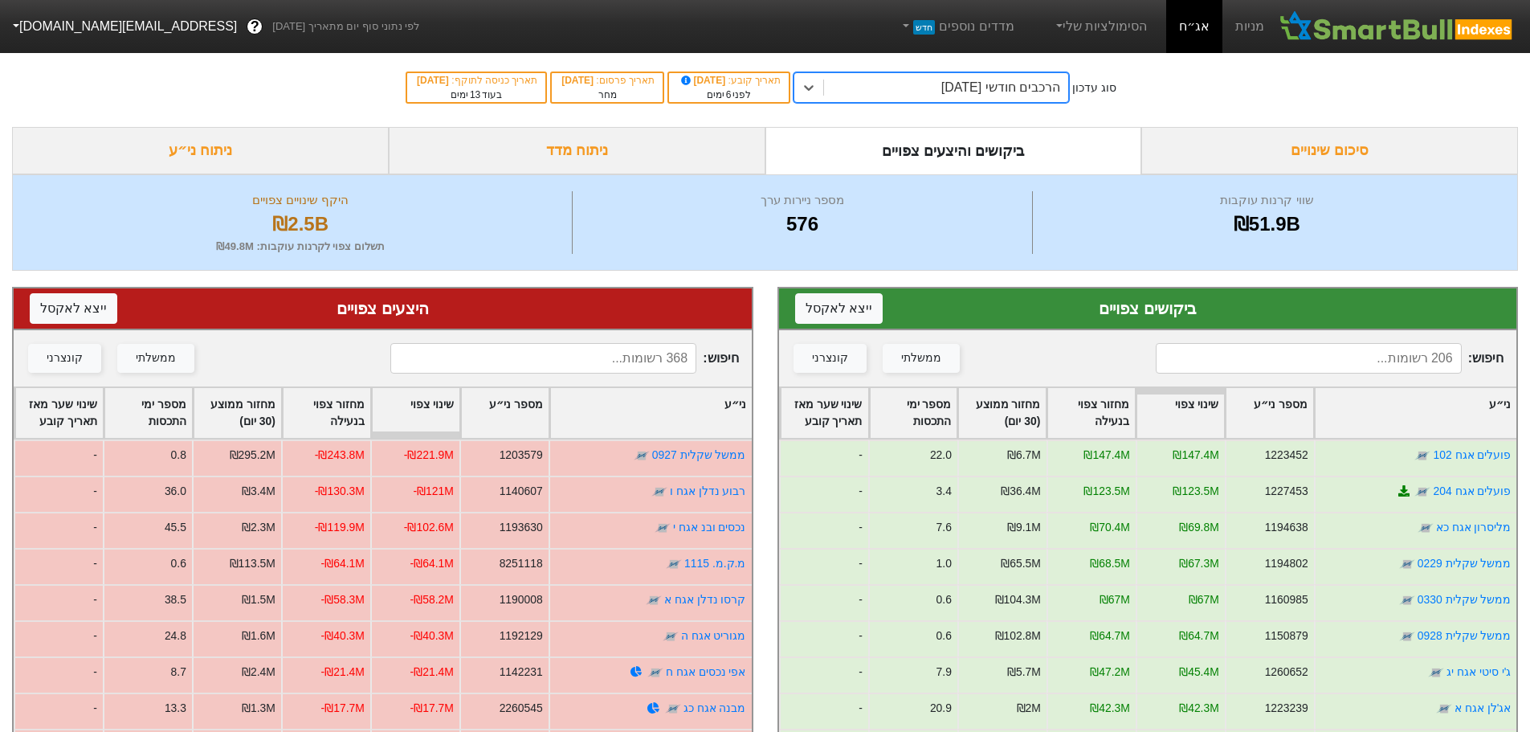
click at [1284, 361] on input at bounding box center [1309, 358] width 306 height 31
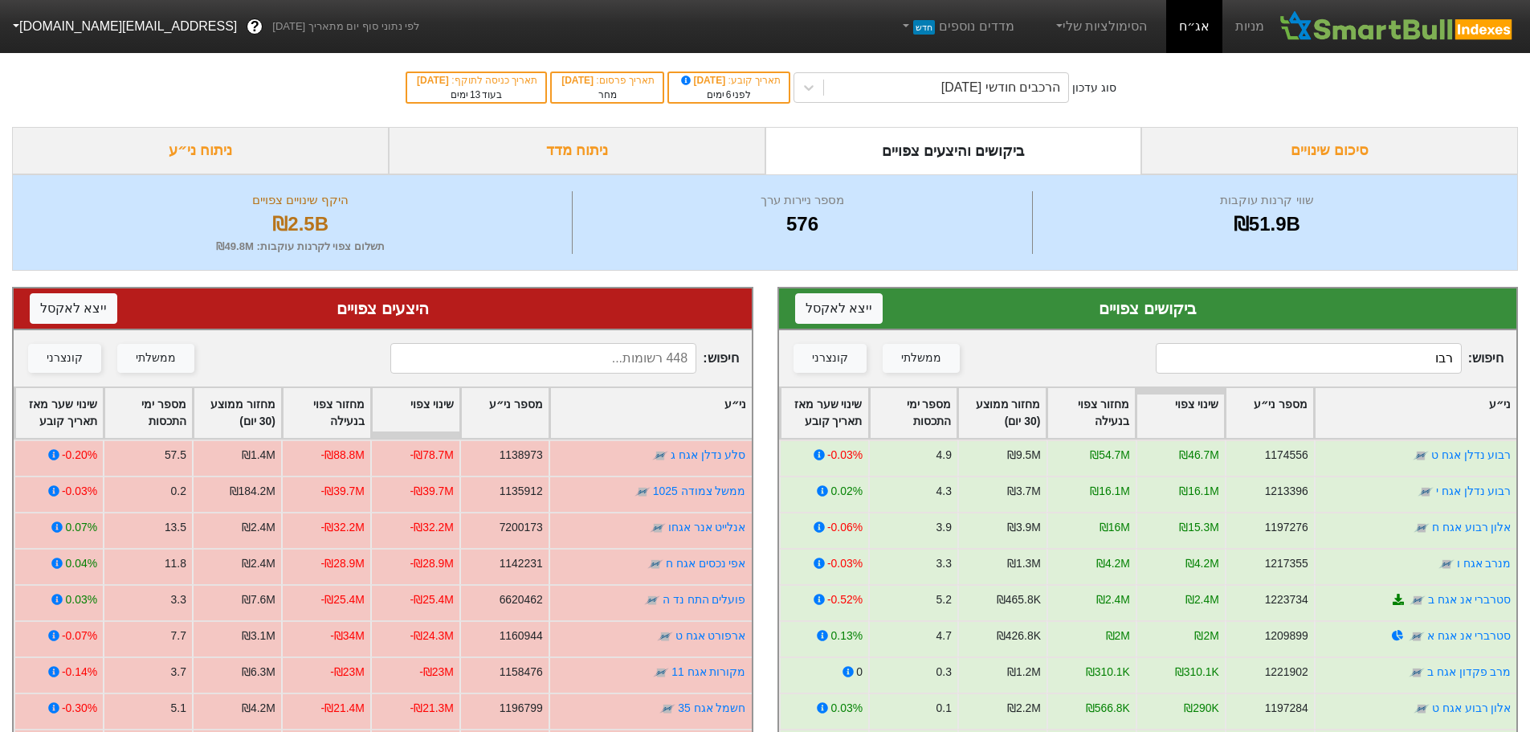
type input "רבוע"
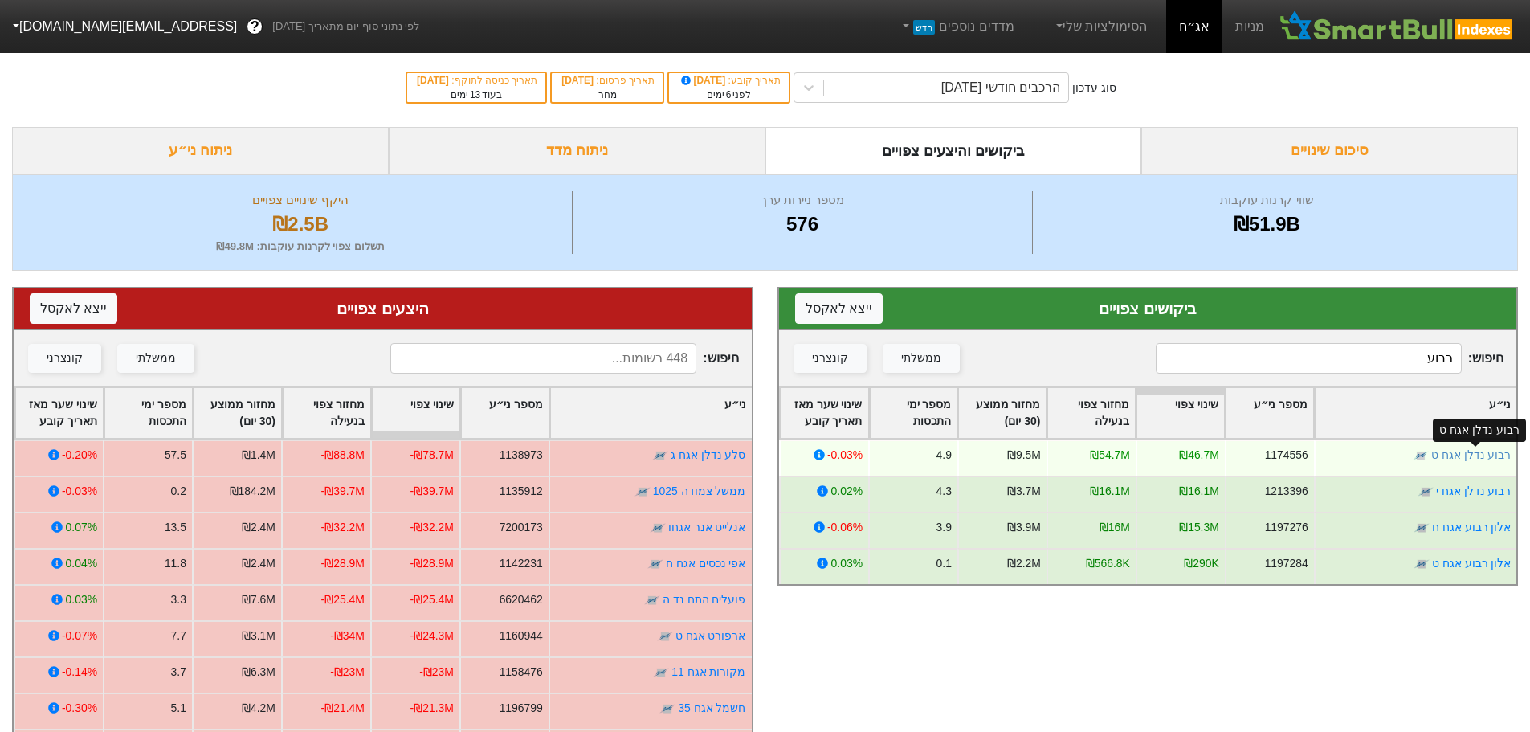
click at [1479, 458] on link "רבוע נדלן אגח ט" at bounding box center [1470, 454] width 80 height 13
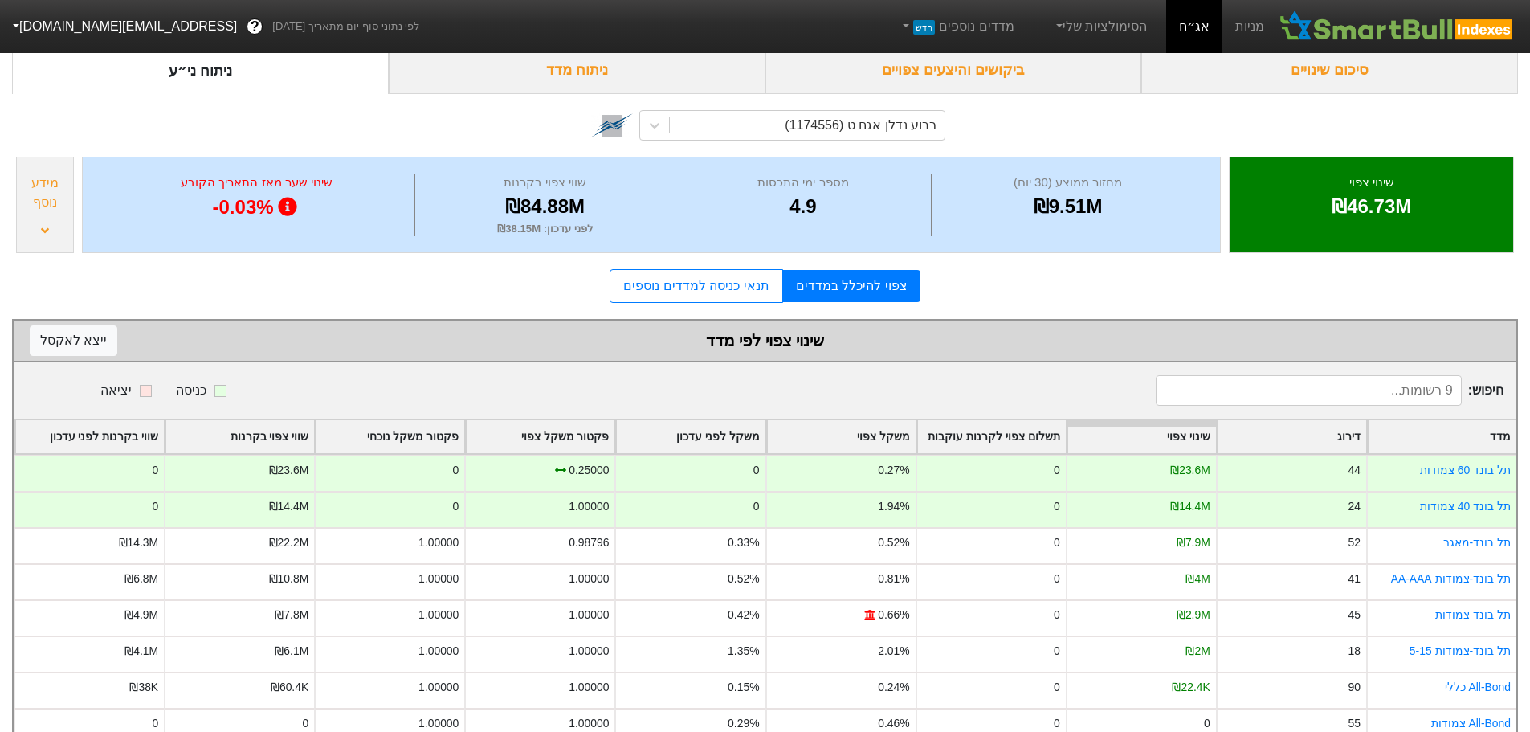
scroll to position [158, 0]
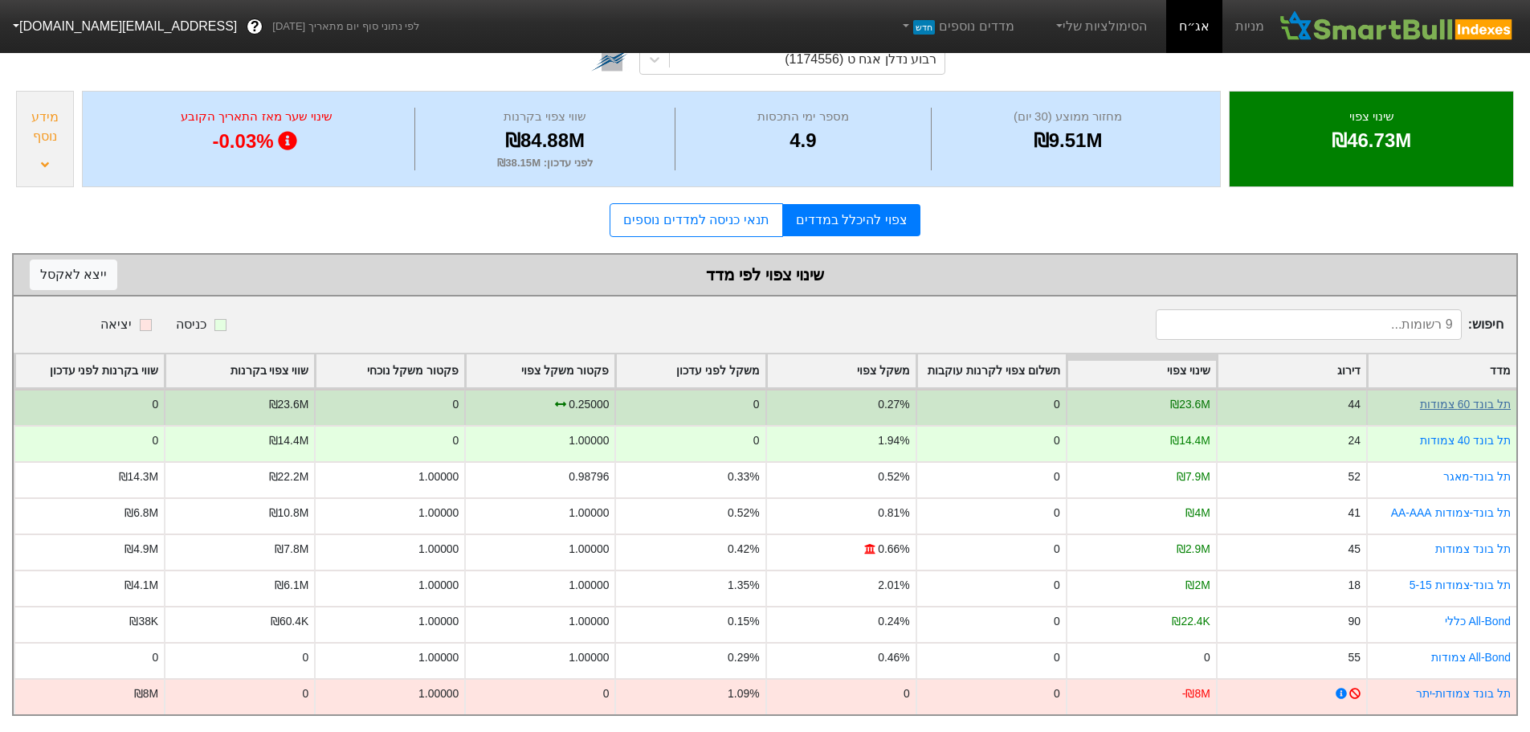
click at [1482, 398] on link "תל בונד 60 צמודות" at bounding box center [1465, 404] width 91 height 13
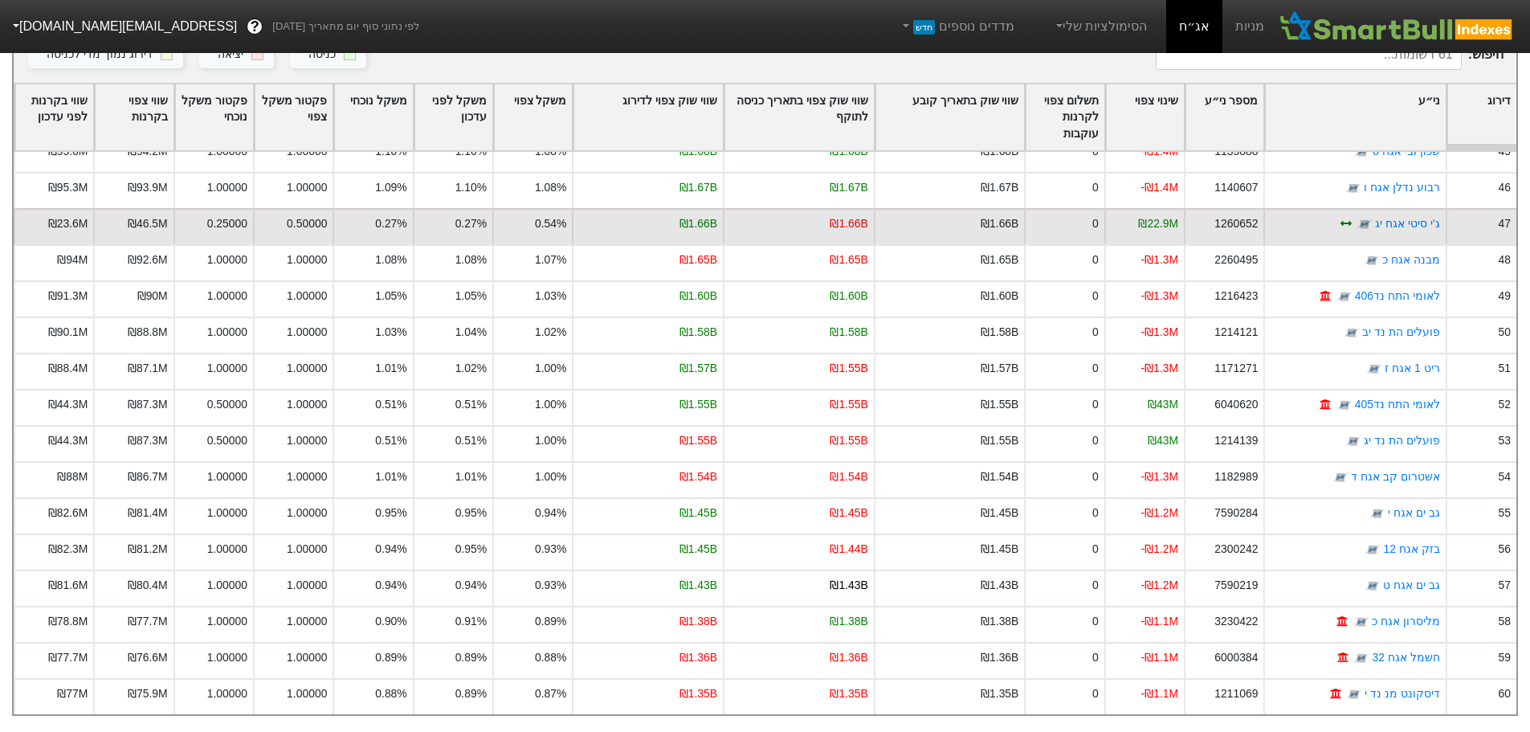
scroll to position [1642, 0]
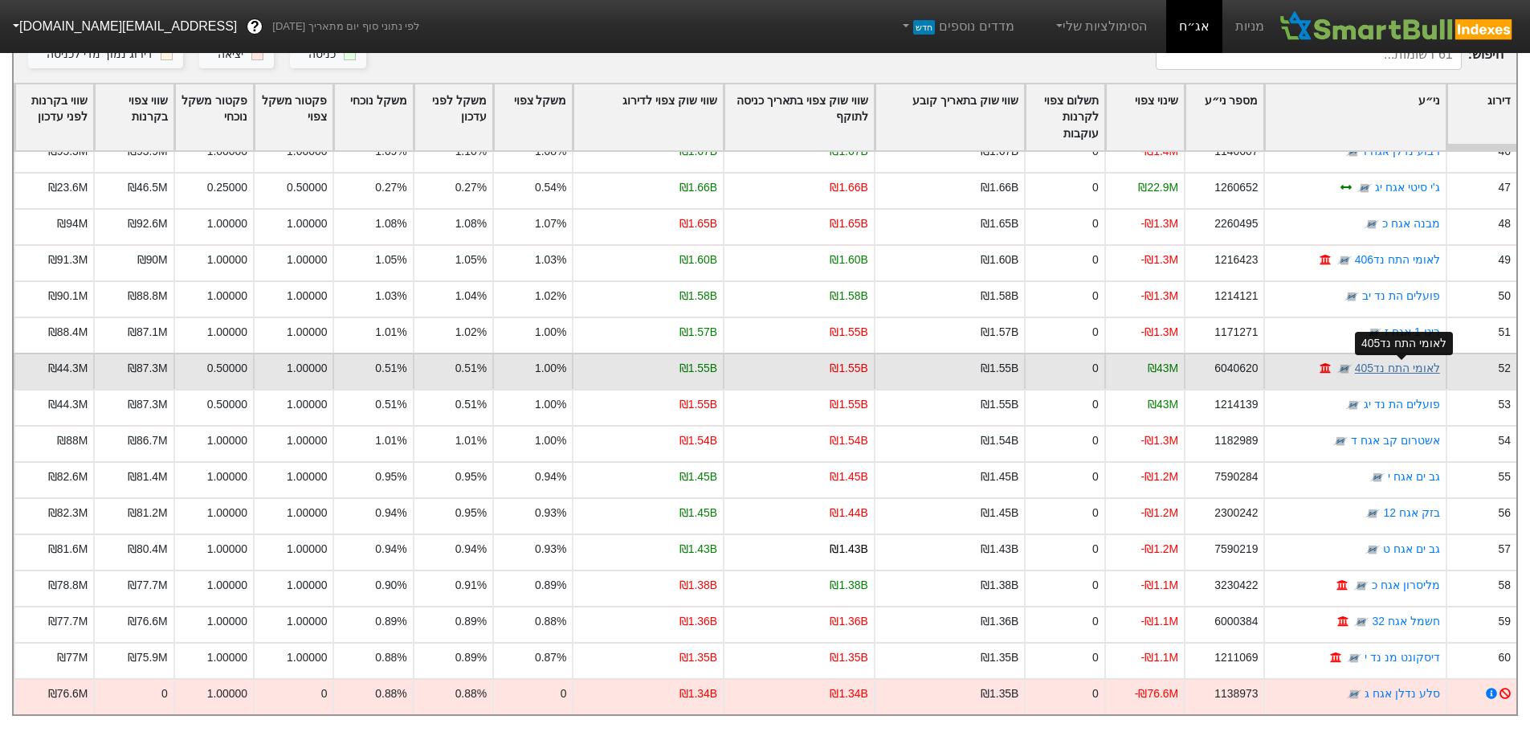
click at [1395, 361] on link "לאומי התח נד405" at bounding box center [1397, 367] width 85 height 13
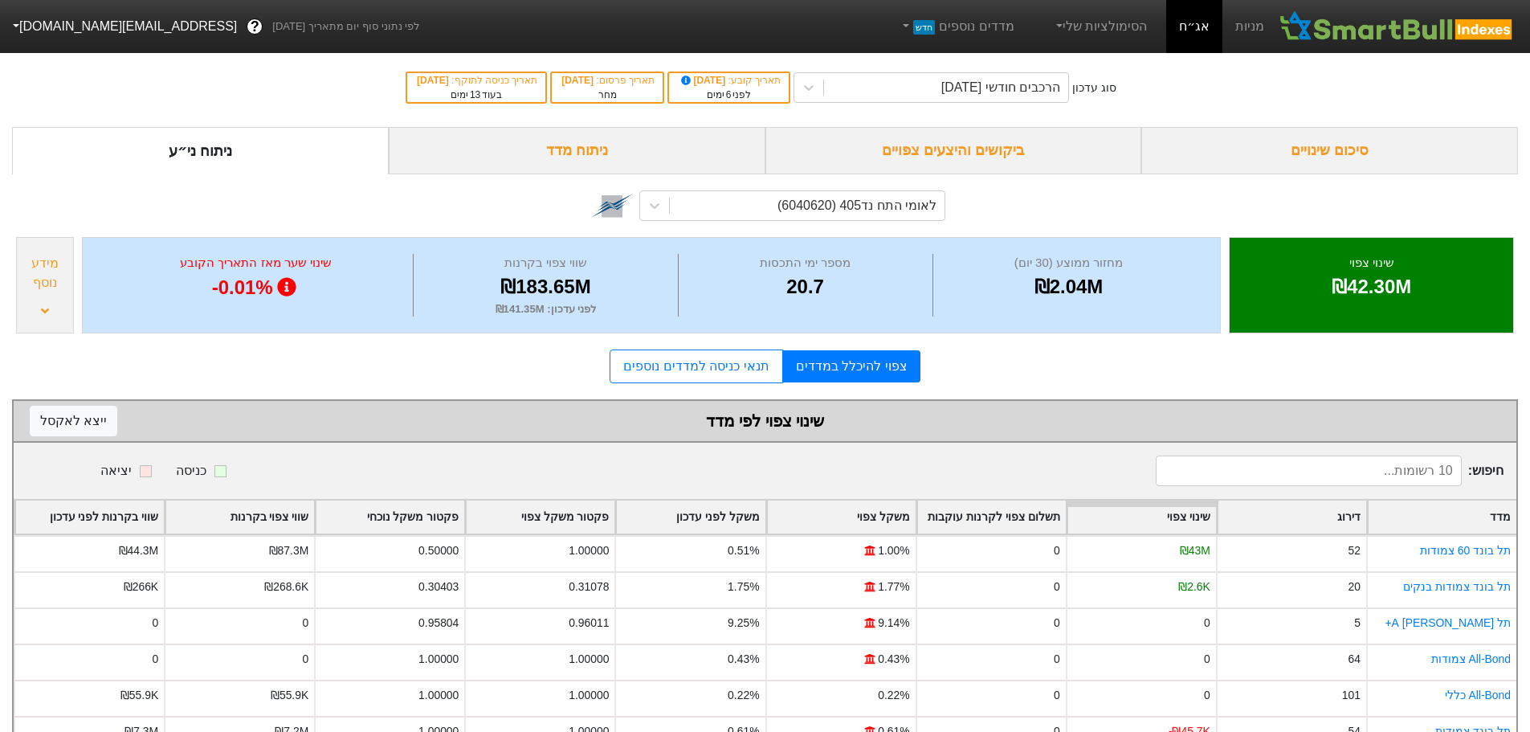
click at [980, 153] on div "ביקושים והיצעים צפויים" at bounding box center [953, 150] width 377 height 47
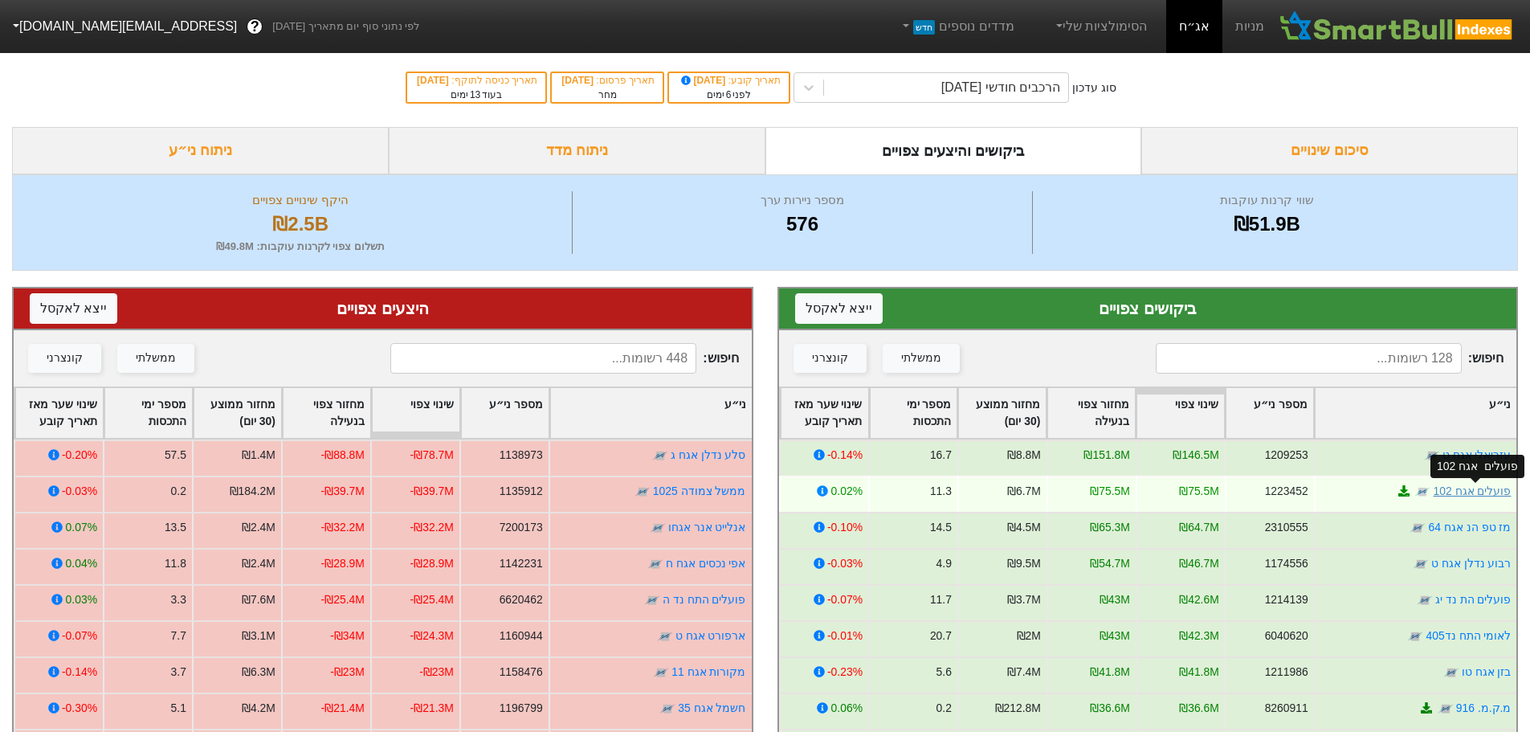
click at [1461, 494] on link "פועלים אגח 102" at bounding box center [1472, 490] width 78 height 13
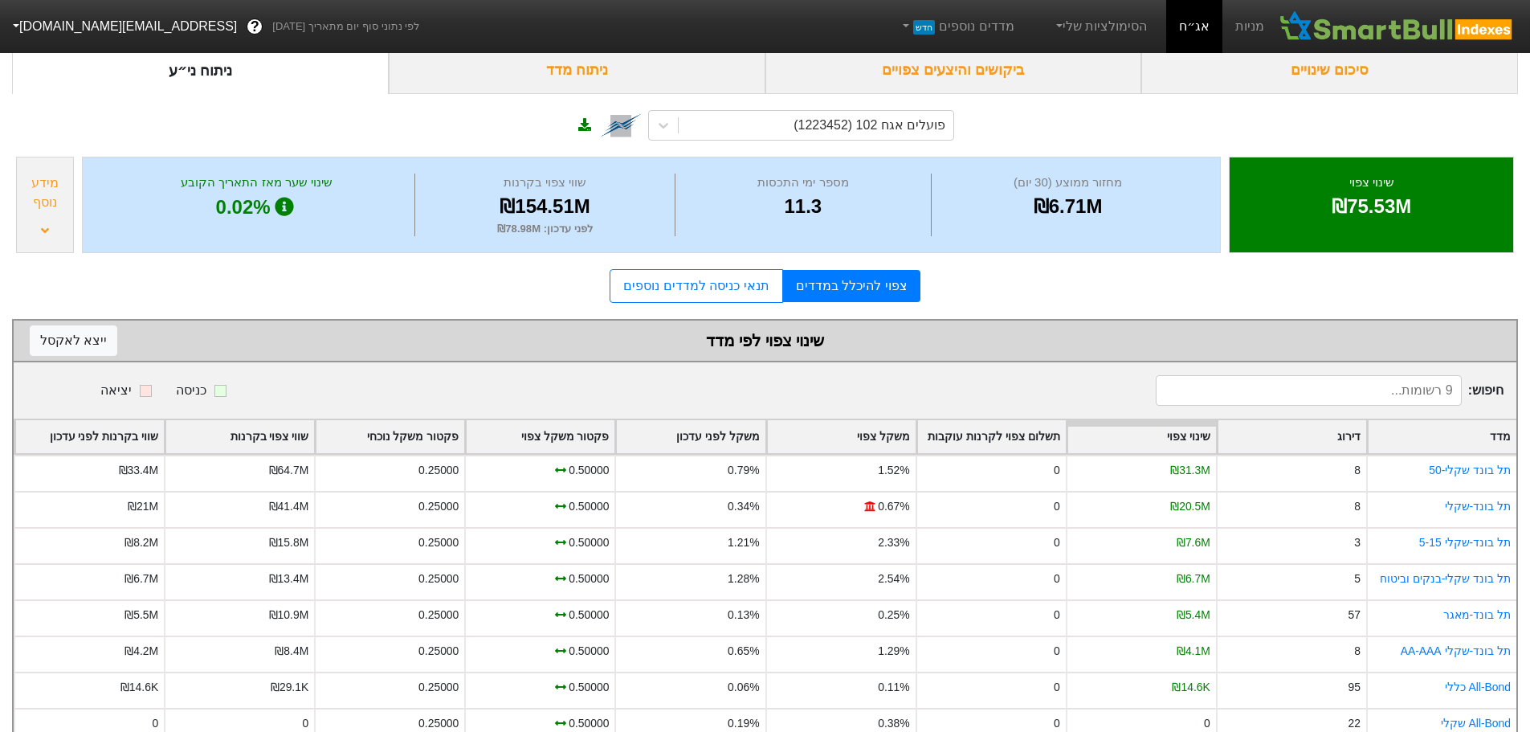
scroll to position [158, 0]
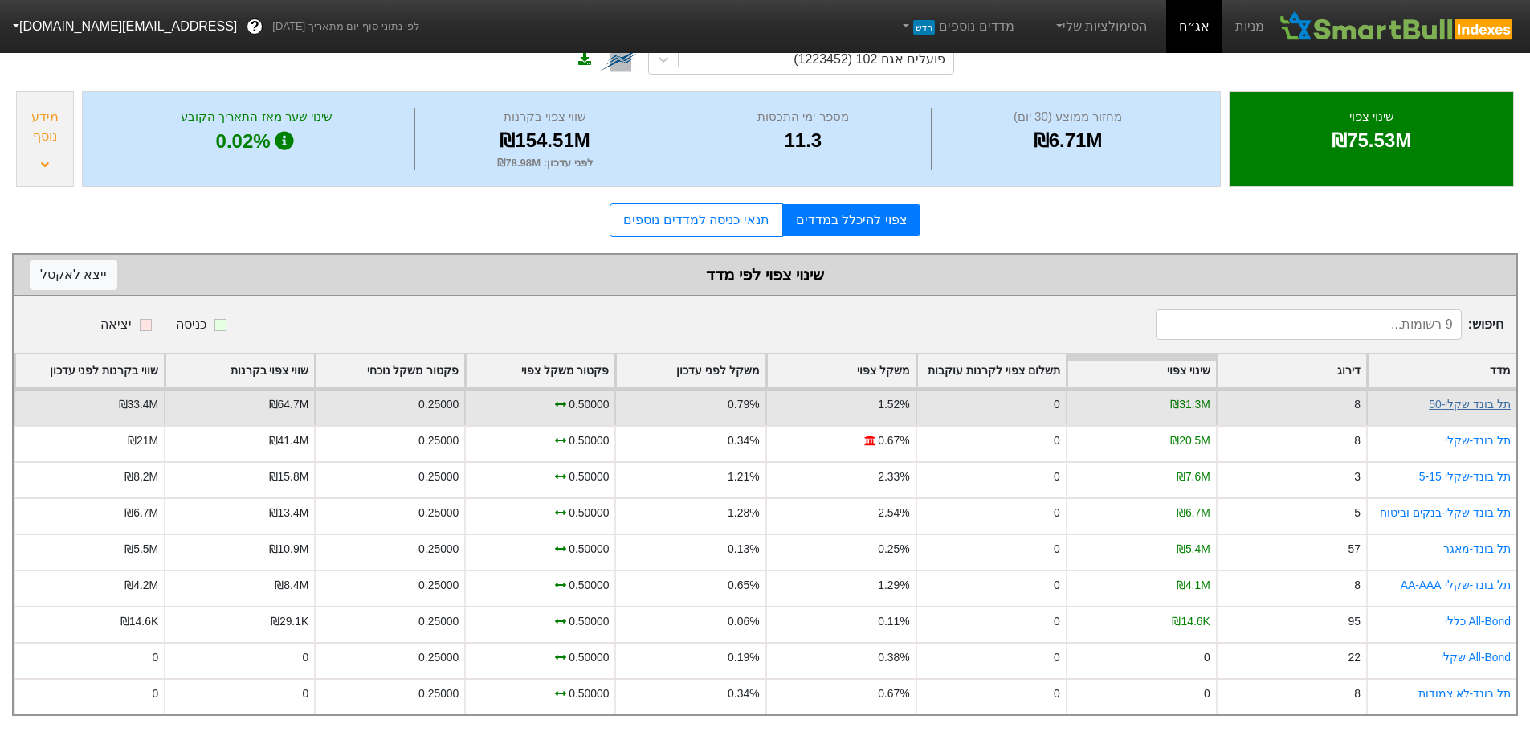
click at [1487, 398] on link "תל בונד שקלי-50" at bounding box center [1470, 404] width 82 height 13
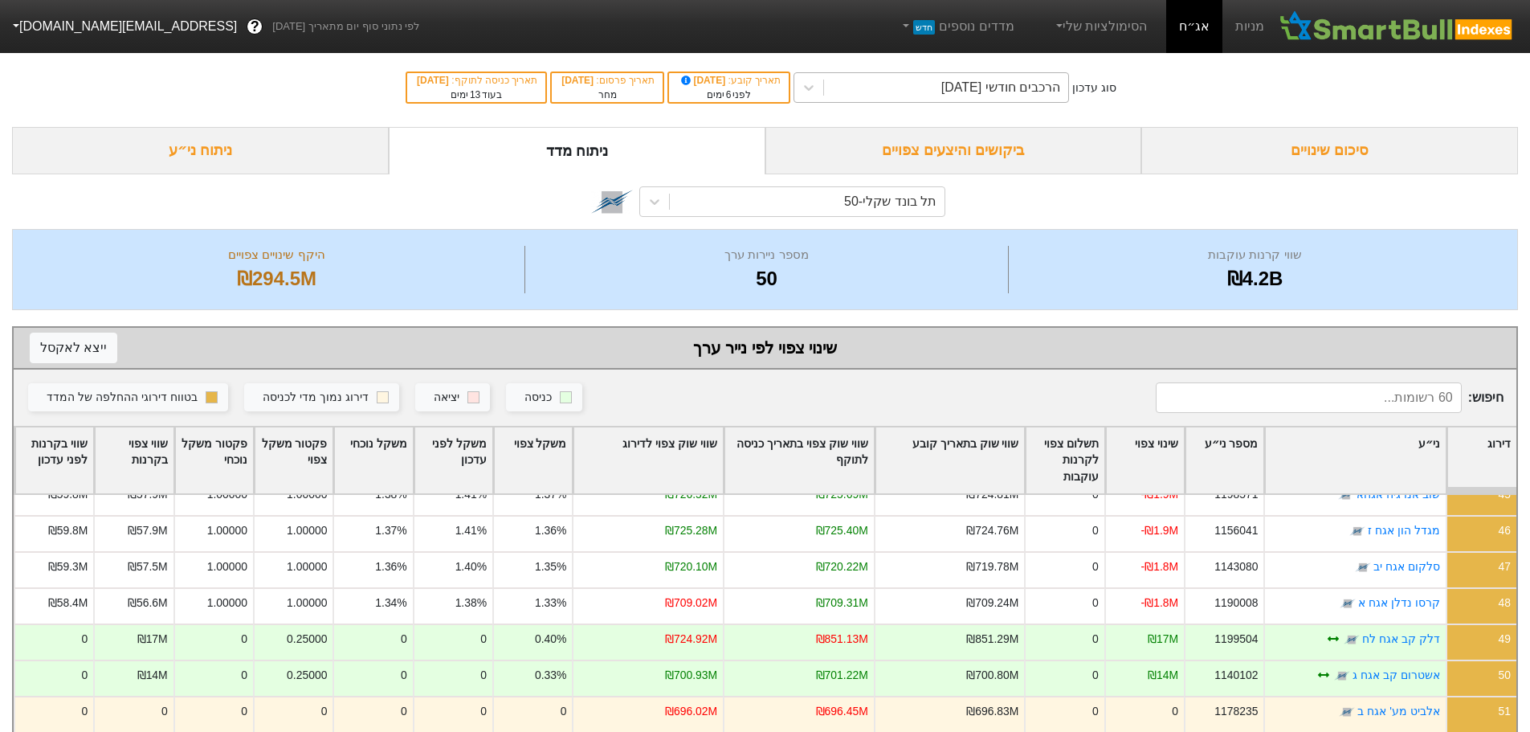
click at [1010, 89] on div "הרכבים חודשי [DATE]" at bounding box center [1000, 87] width 119 height 19
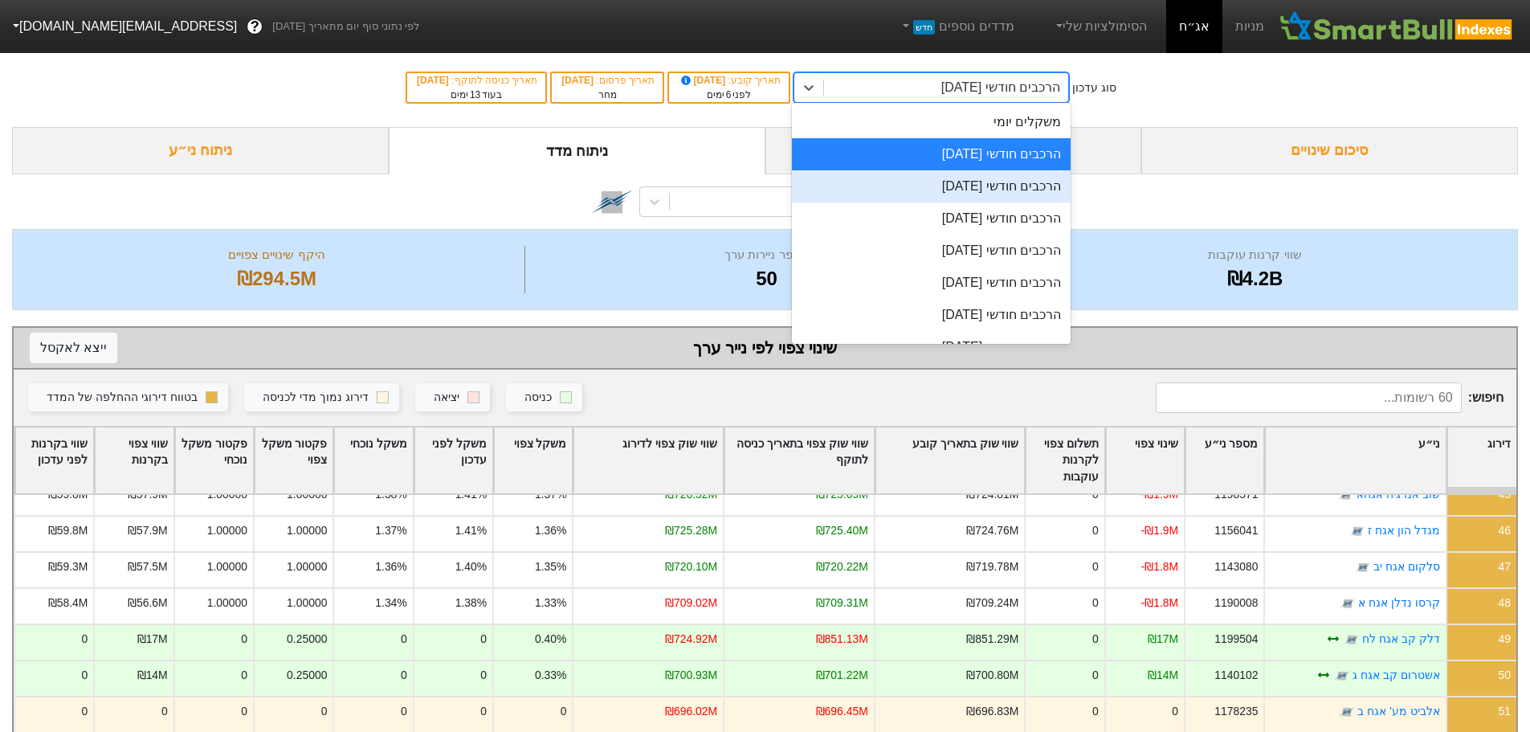
click at [985, 193] on div "הרכבים חודשי [DATE]" at bounding box center [931, 186] width 279 height 32
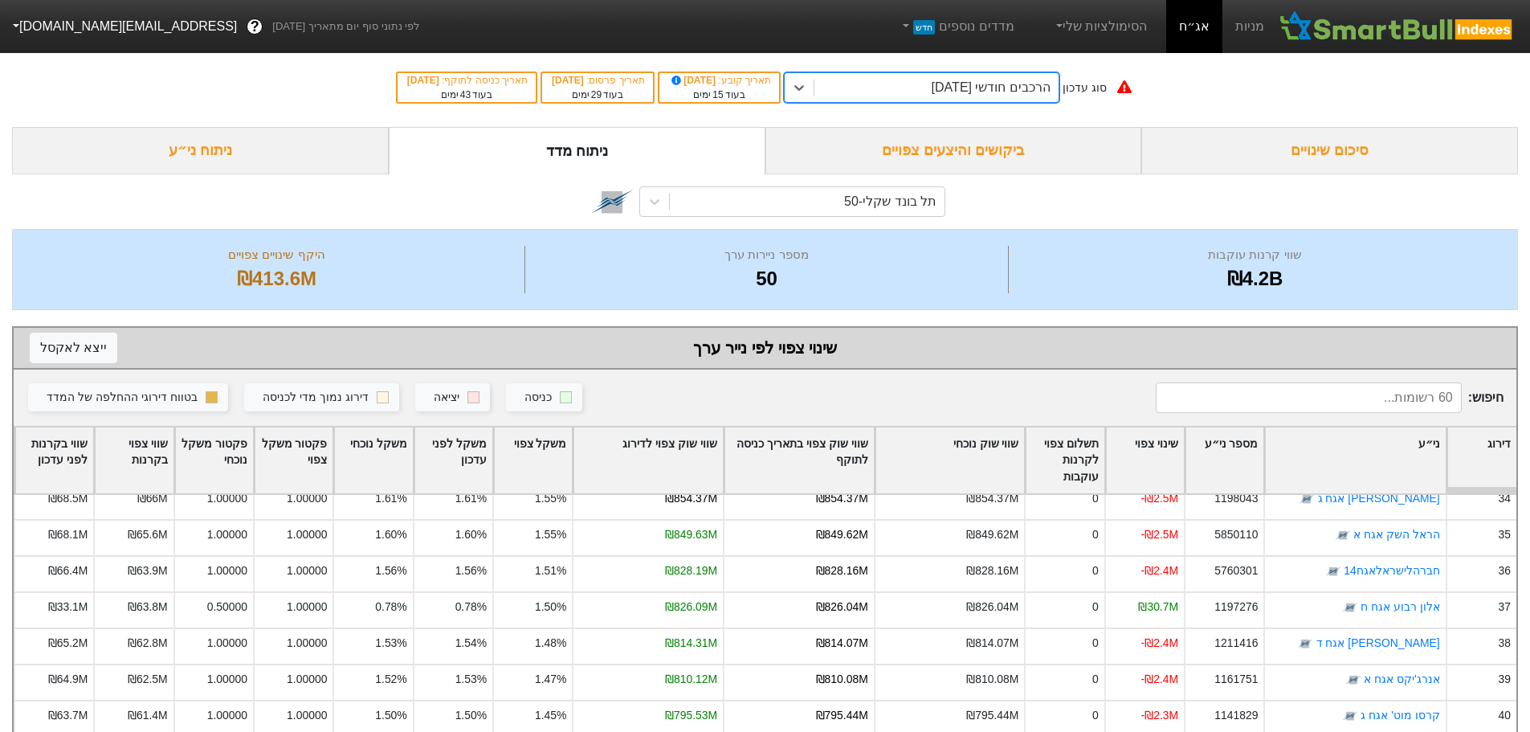
click at [1040, 99] on div "הרכבים חודשי [DATE]" at bounding box center [936, 87] width 244 height 29
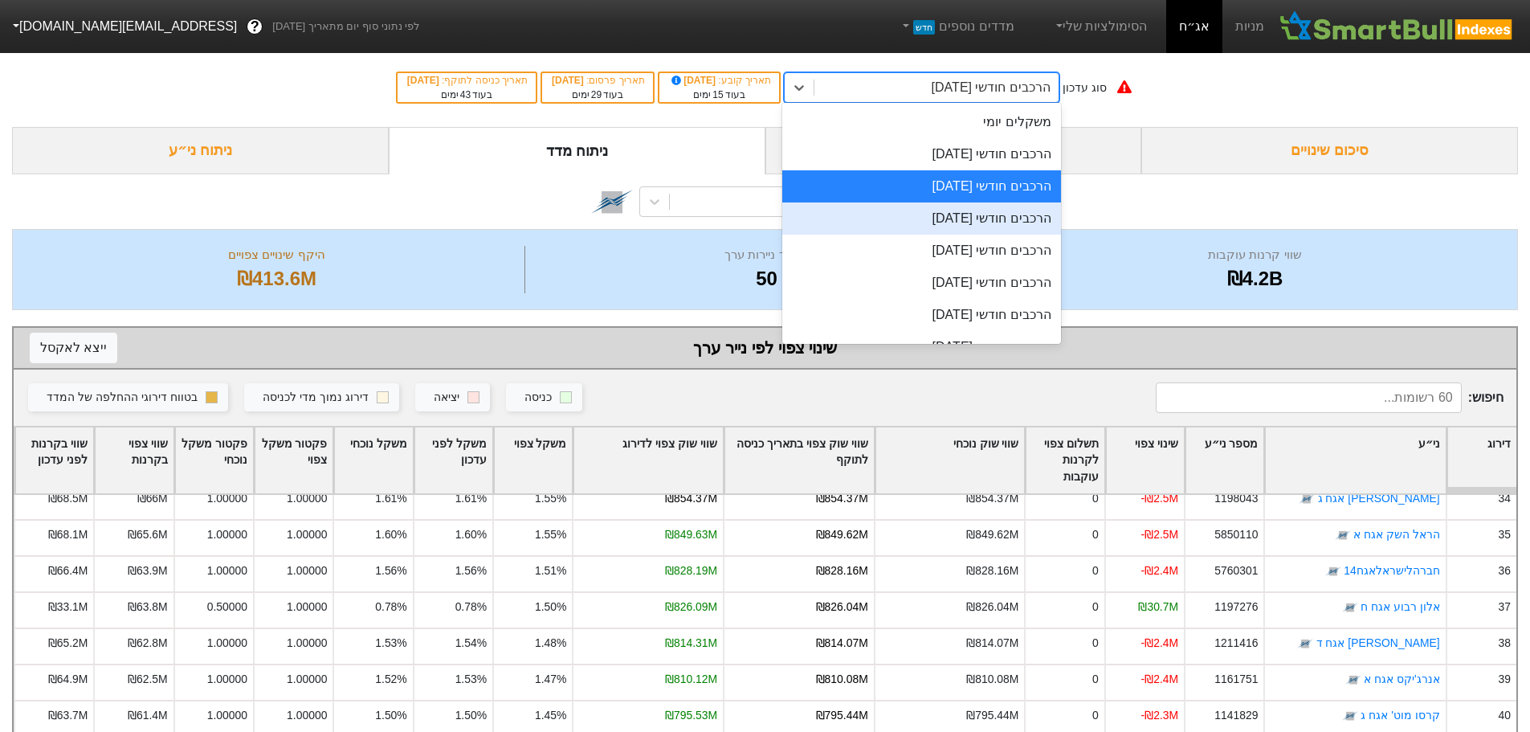
click at [990, 222] on div "הרכבים חודשי [DATE]" at bounding box center [921, 218] width 279 height 32
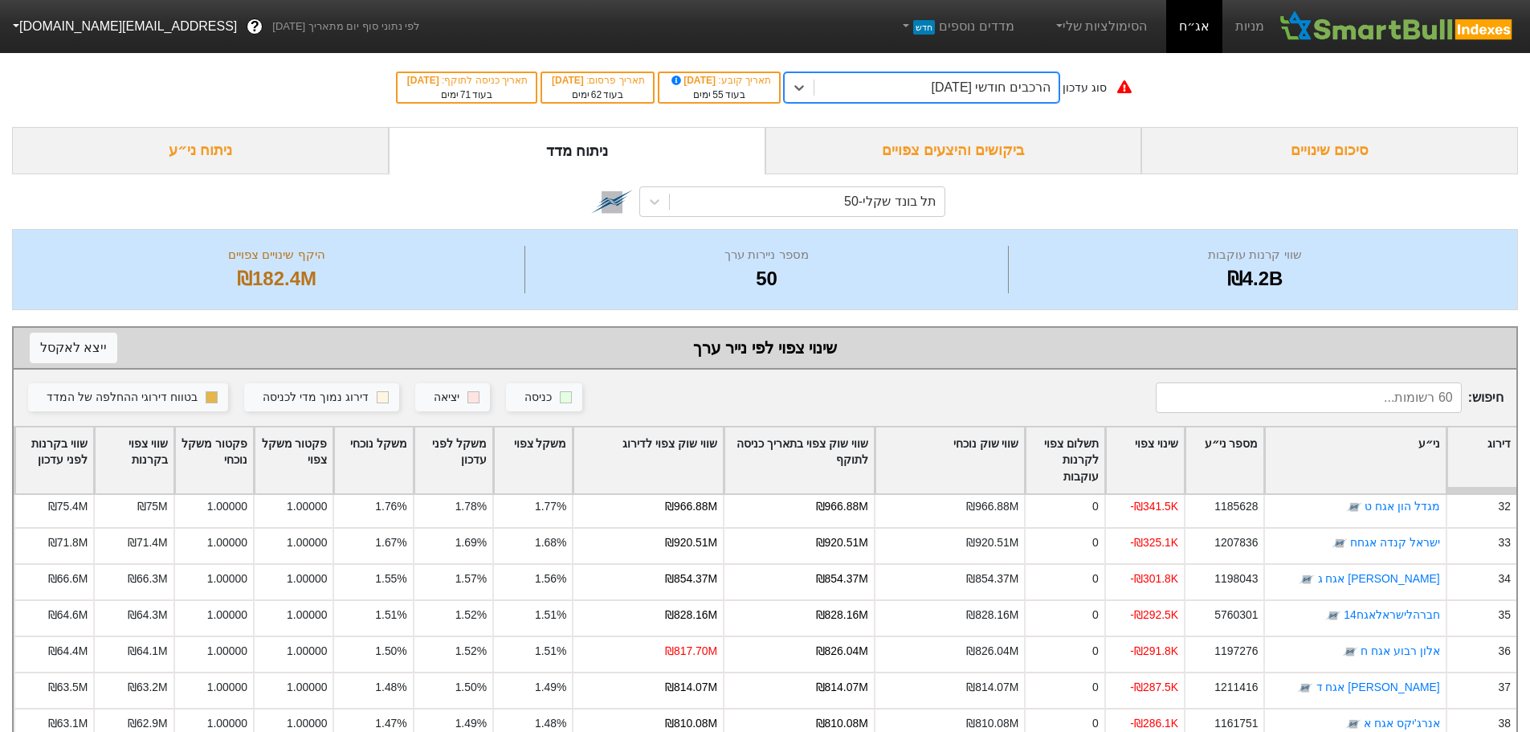
click at [1033, 84] on div "הרכבים חודשי [DATE]" at bounding box center [991, 87] width 119 height 19
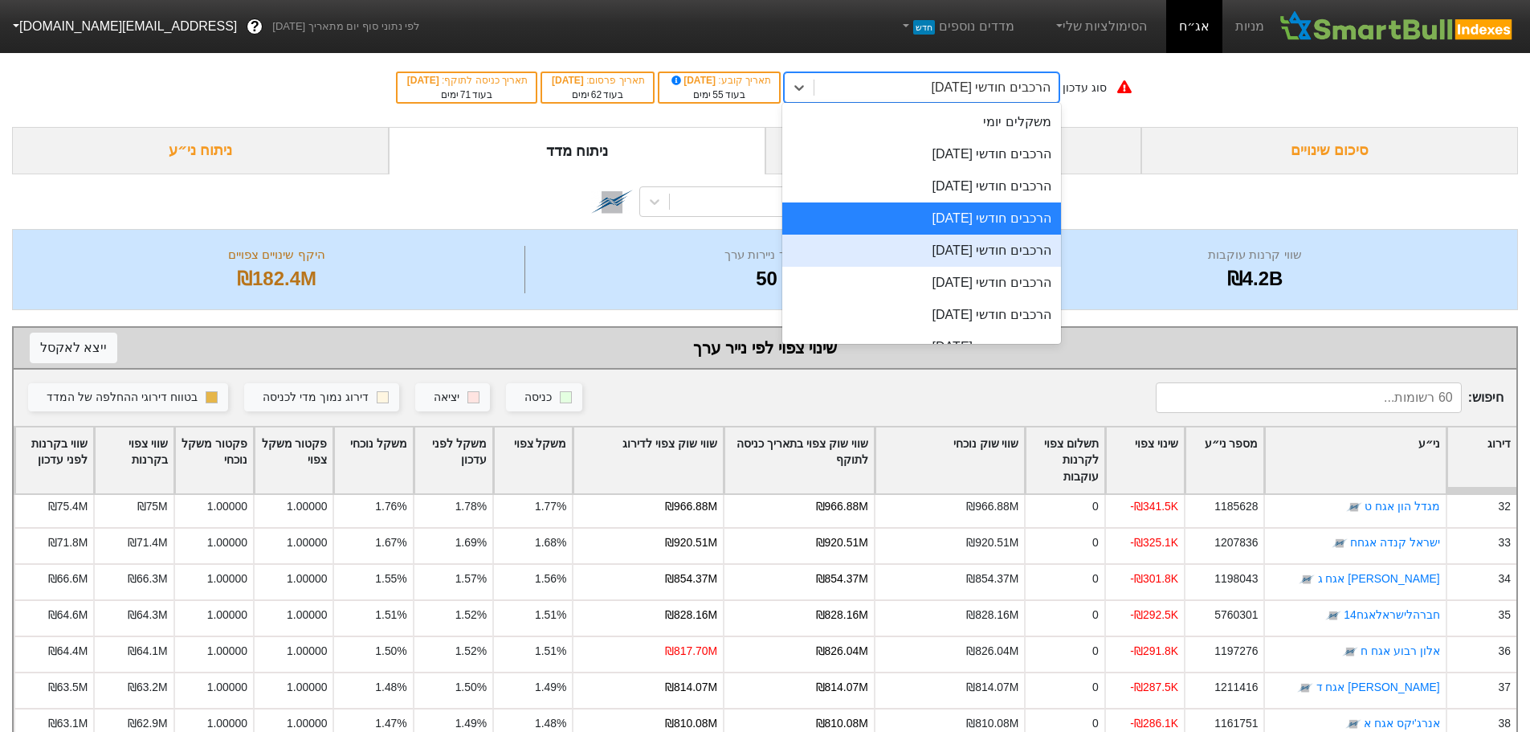
click at [951, 252] on div "הרכבים חודשי [DATE]" at bounding box center [921, 251] width 279 height 32
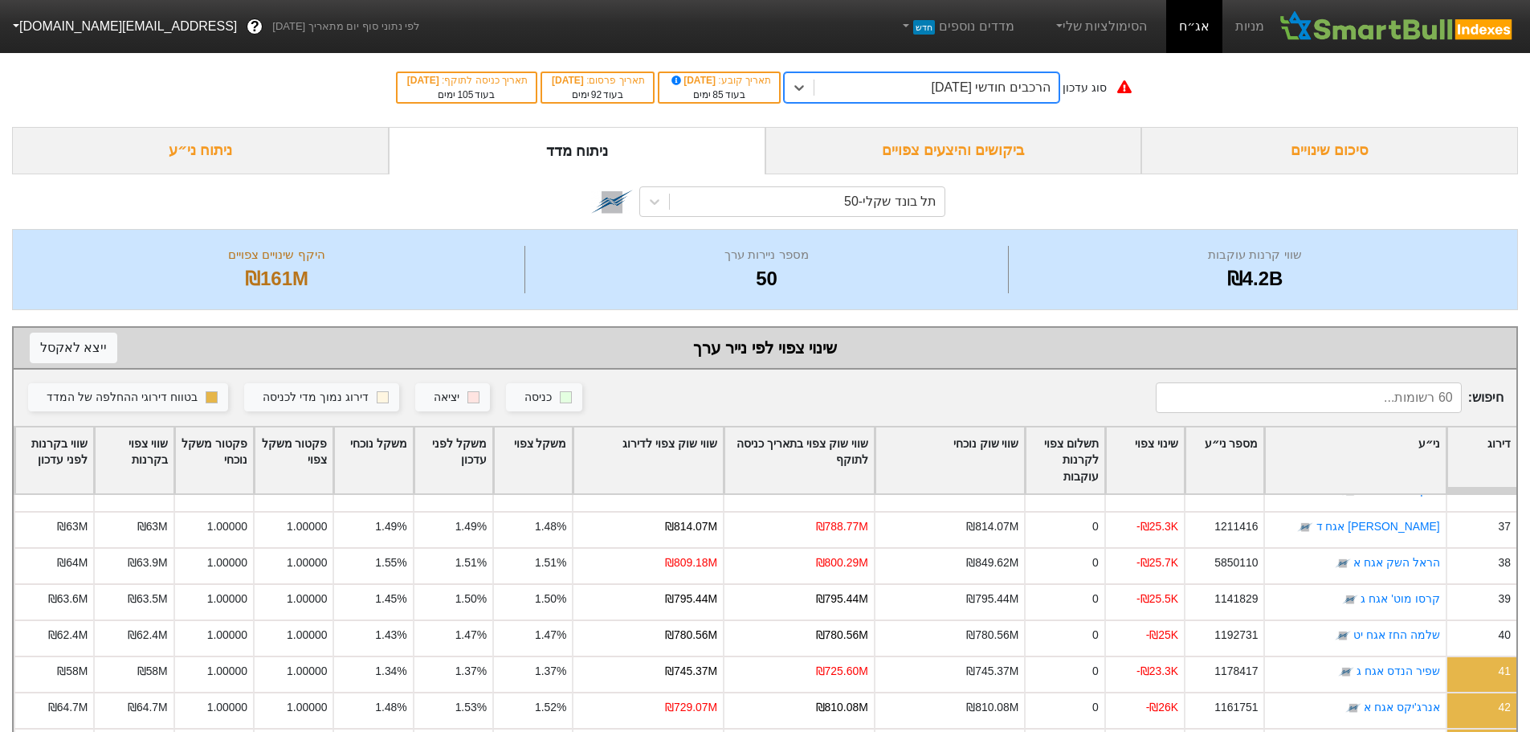
click at [989, 86] on div "הרכבים חודשי [DATE]" at bounding box center [991, 87] width 119 height 19
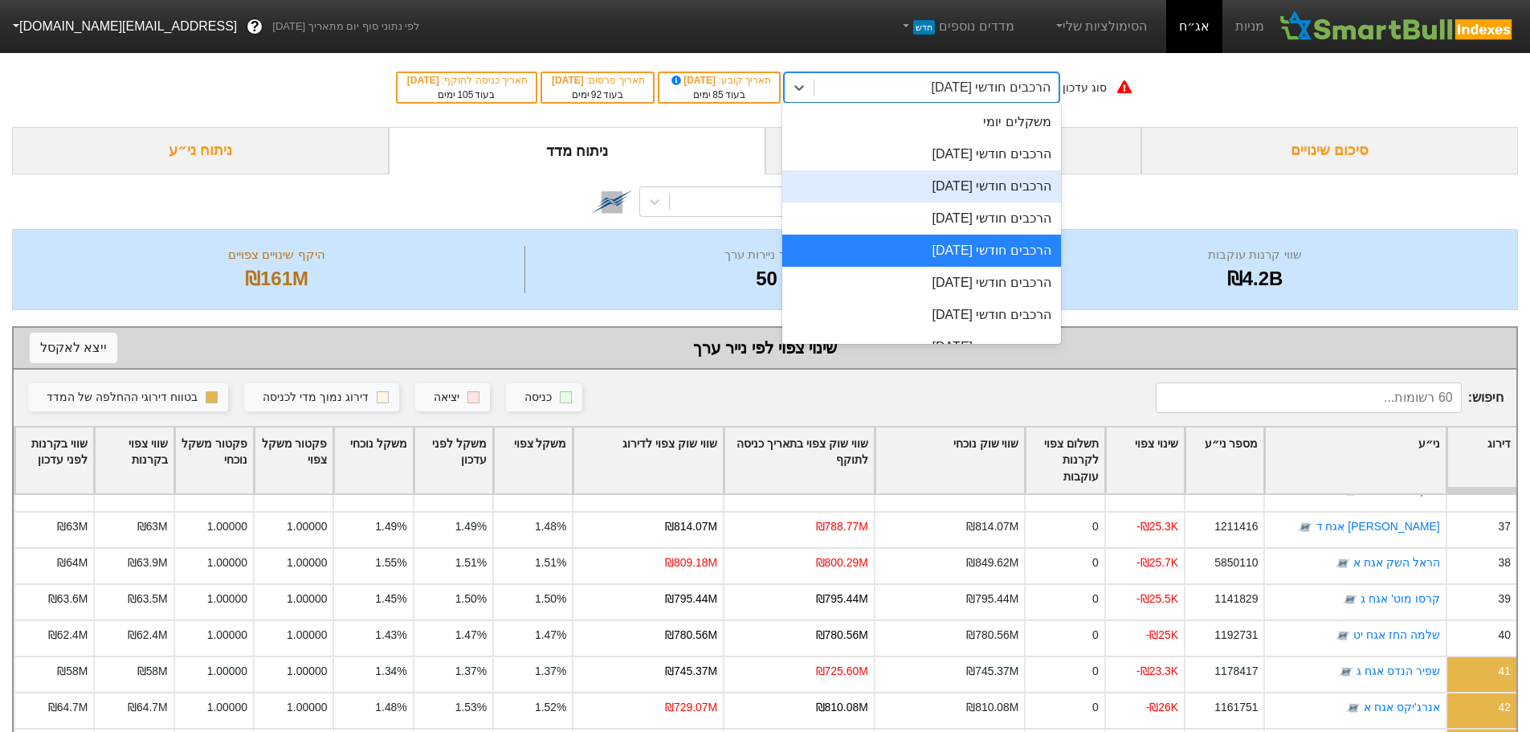
click at [985, 188] on div "הרכבים חודשי [DATE]" at bounding box center [921, 186] width 279 height 32
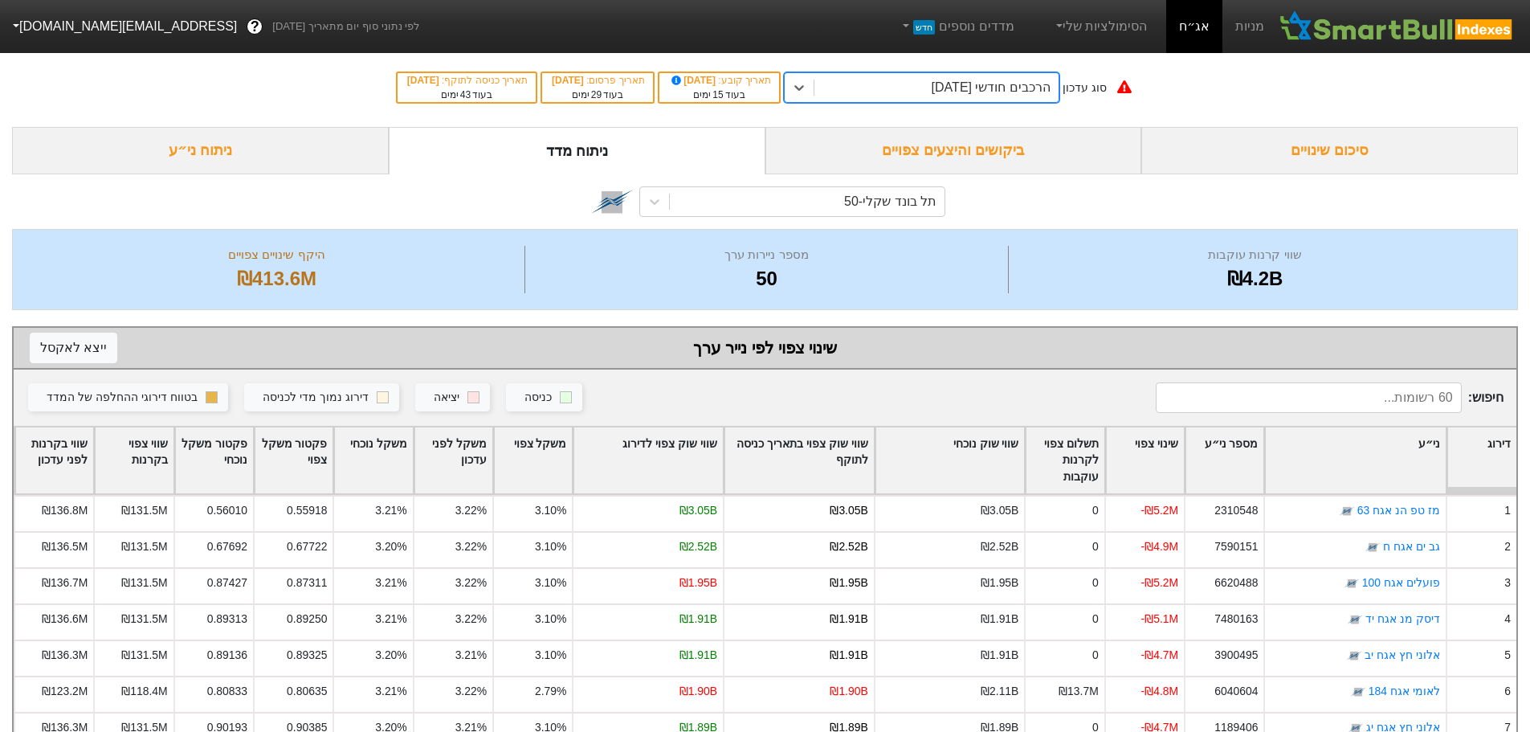
click at [940, 82] on div "הרכבים חודשי [DATE]" at bounding box center [991, 87] width 119 height 19
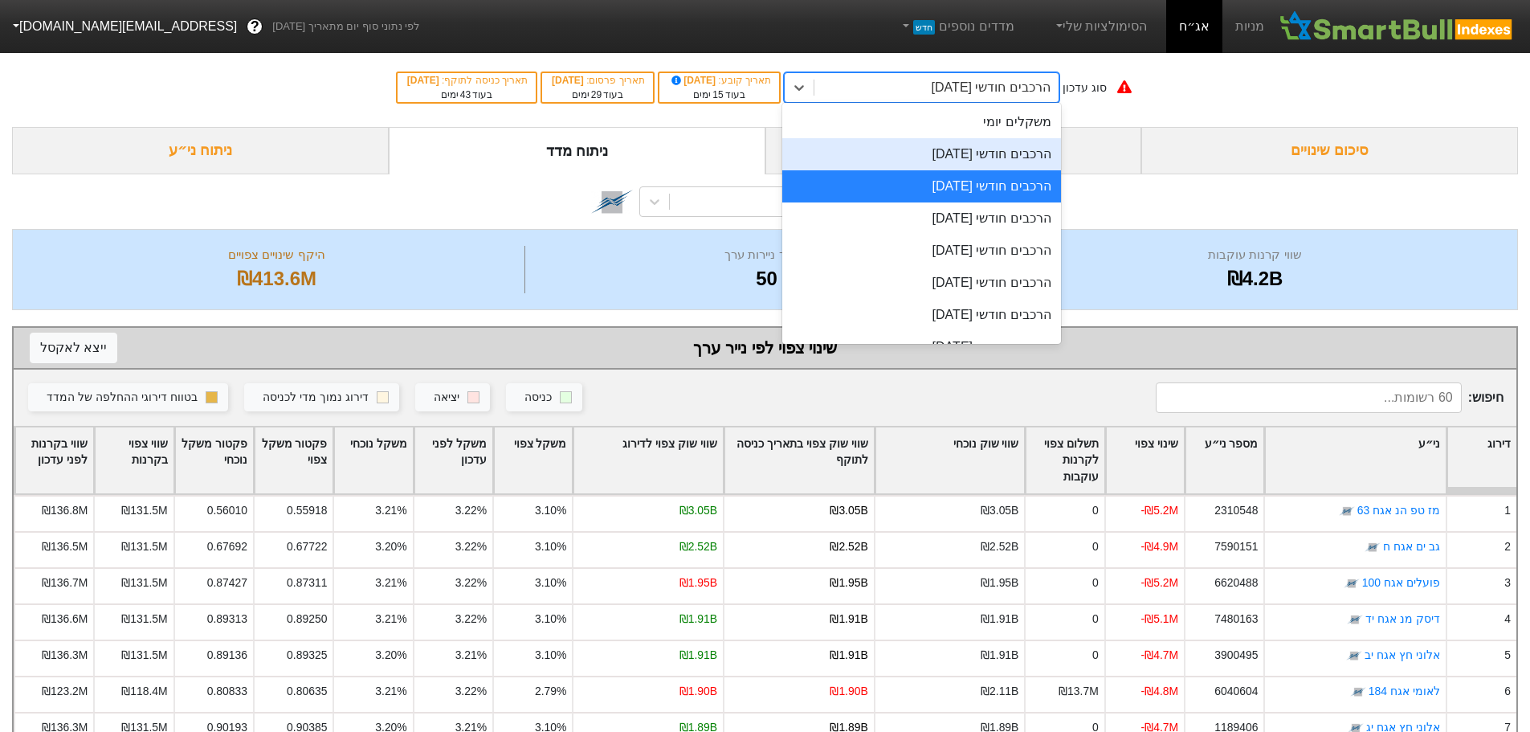
click at [945, 156] on div "הרכבים חודשי [DATE]" at bounding box center [921, 154] width 279 height 32
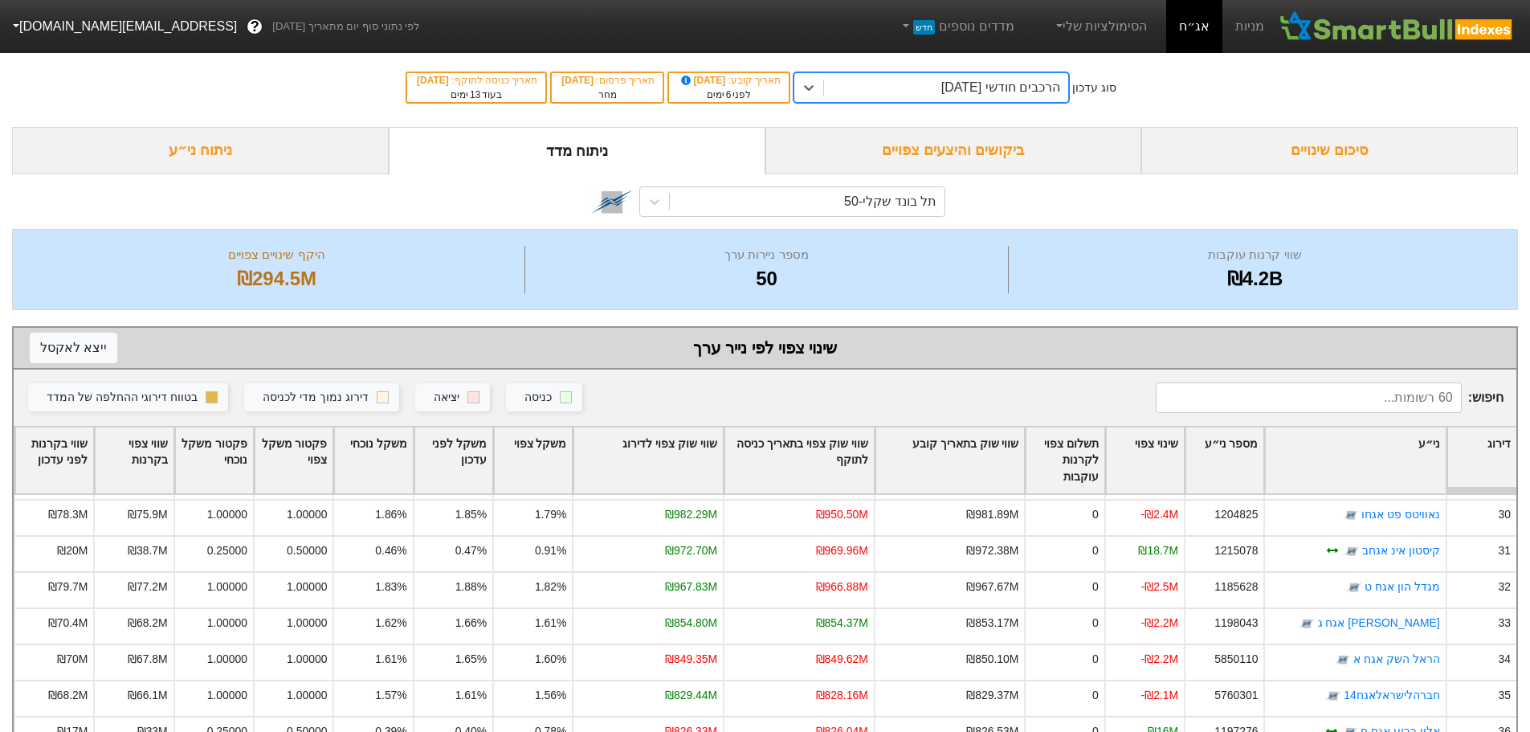
click at [1006, 97] on div "הרכבים חודשי [DATE]" at bounding box center [946, 87] width 244 height 29
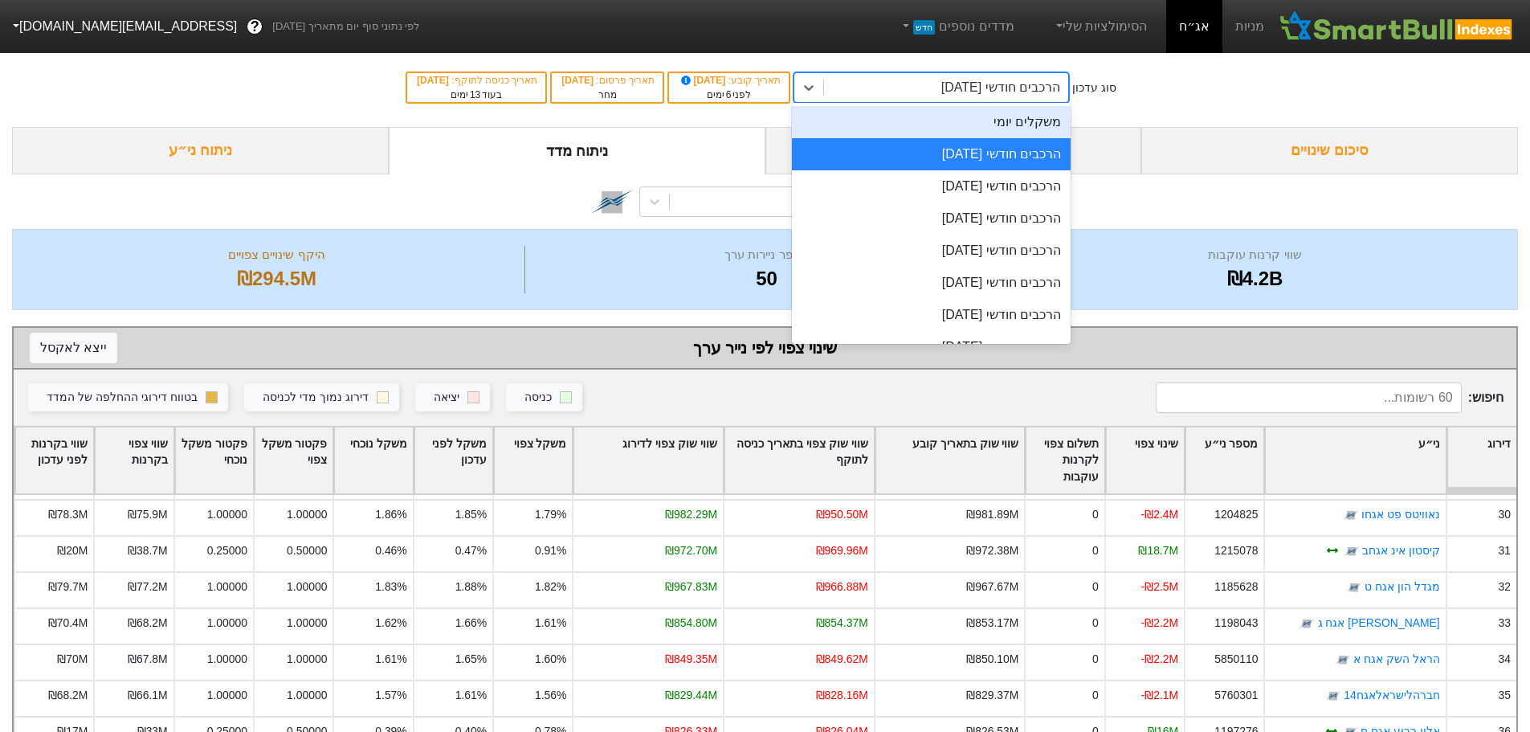
click at [1010, 124] on div "משקלים יומי" at bounding box center [931, 122] width 279 height 32
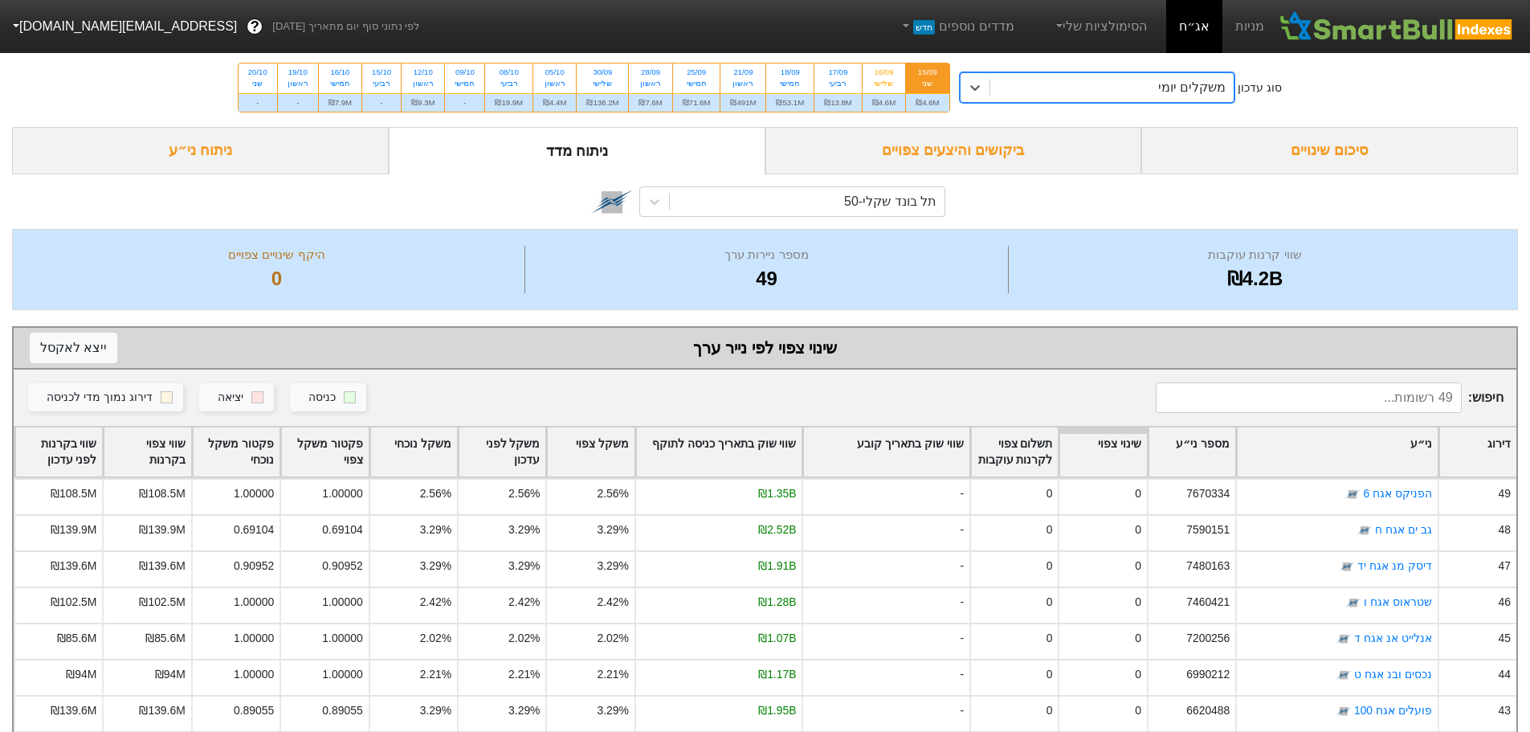
click at [970, 149] on div "ביקושים והיצעים צפויים" at bounding box center [953, 150] width 377 height 47
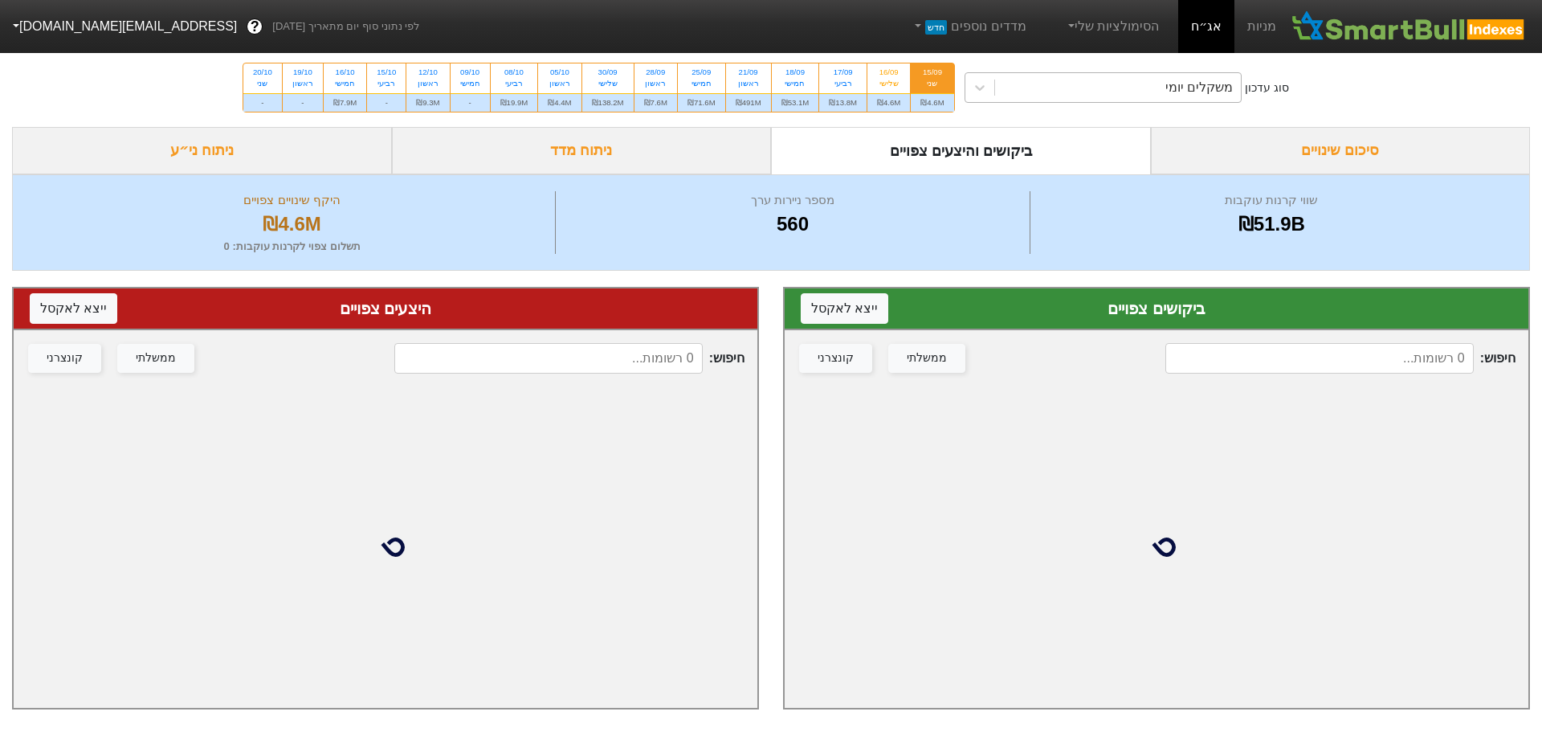
click at [1120, 92] on div "משקלים יומי" at bounding box center [1118, 87] width 247 height 29
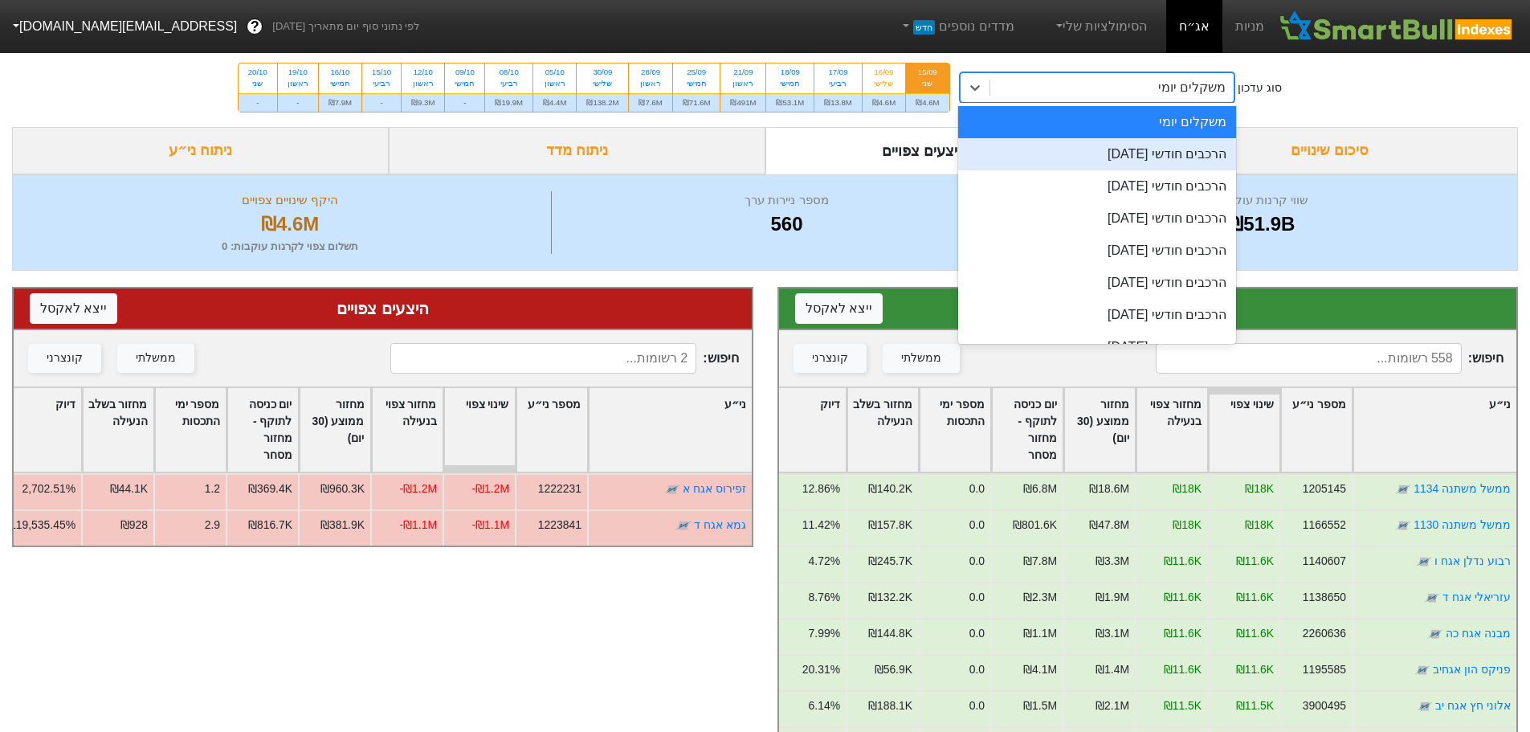
click at [1125, 157] on div "הרכבים חודשי [DATE]" at bounding box center [1097, 154] width 279 height 32
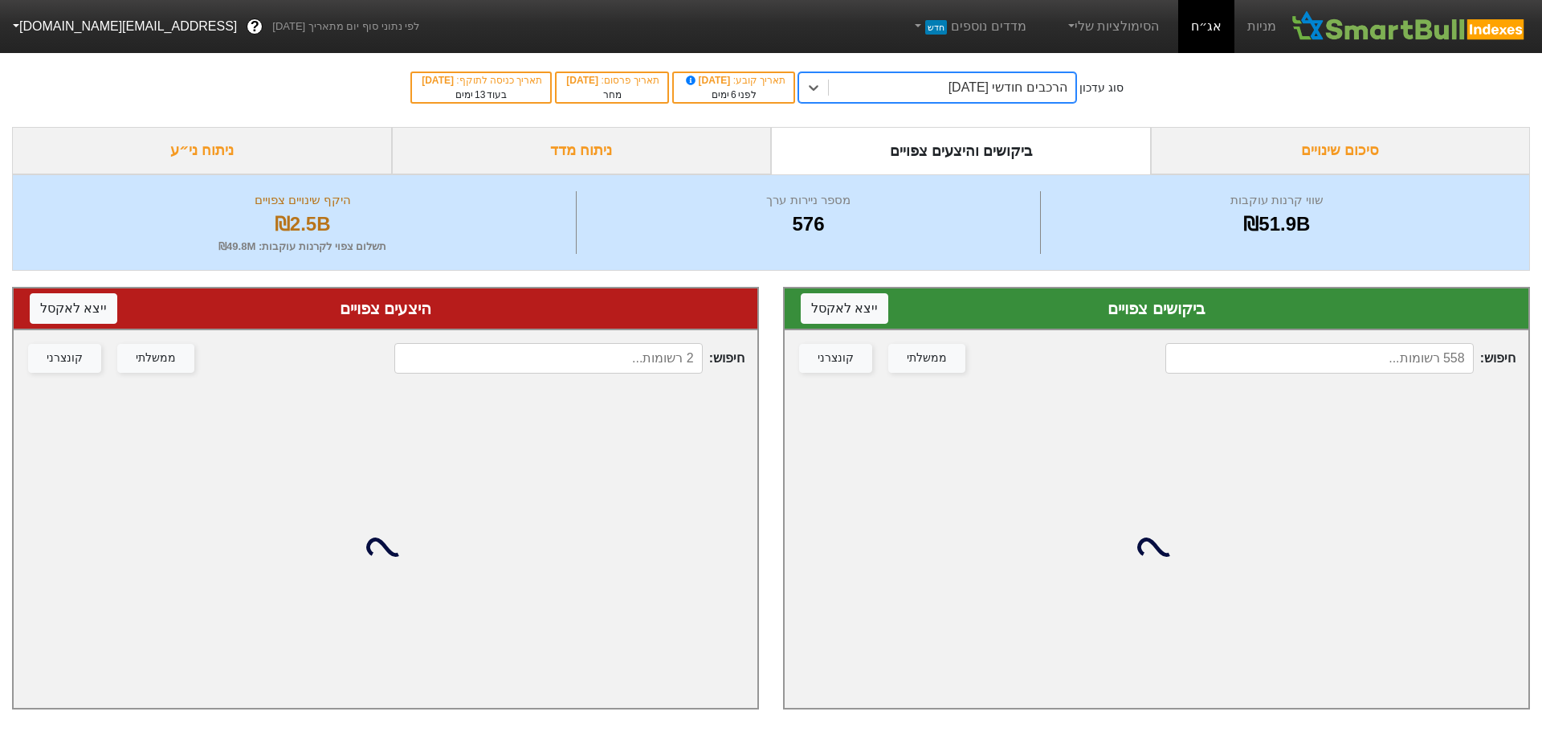
click at [1328, 351] on input at bounding box center [1319, 358] width 308 height 31
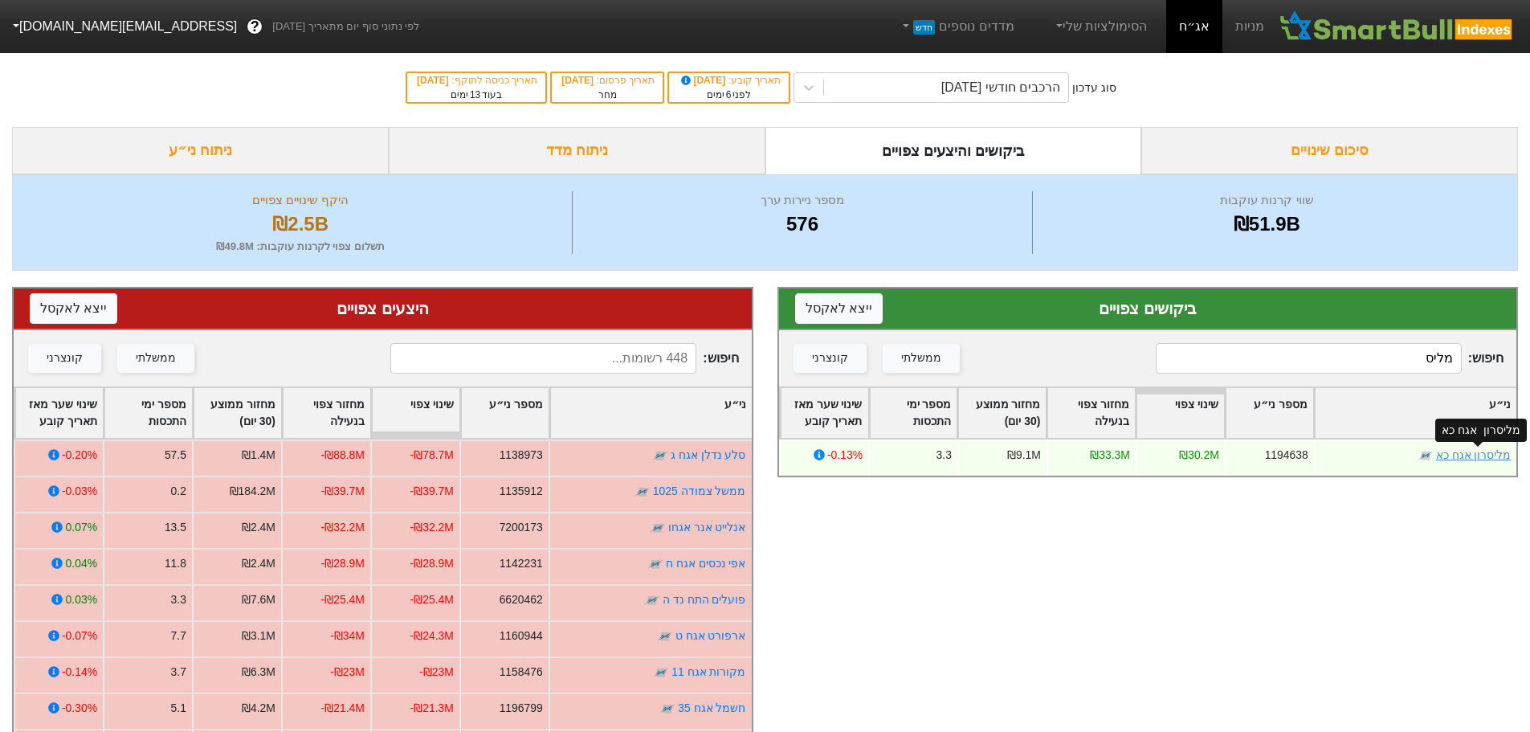
type input "מליס"
click at [1463, 459] on link "מליסרון אגח כא" at bounding box center [1472, 454] width 75 height 13
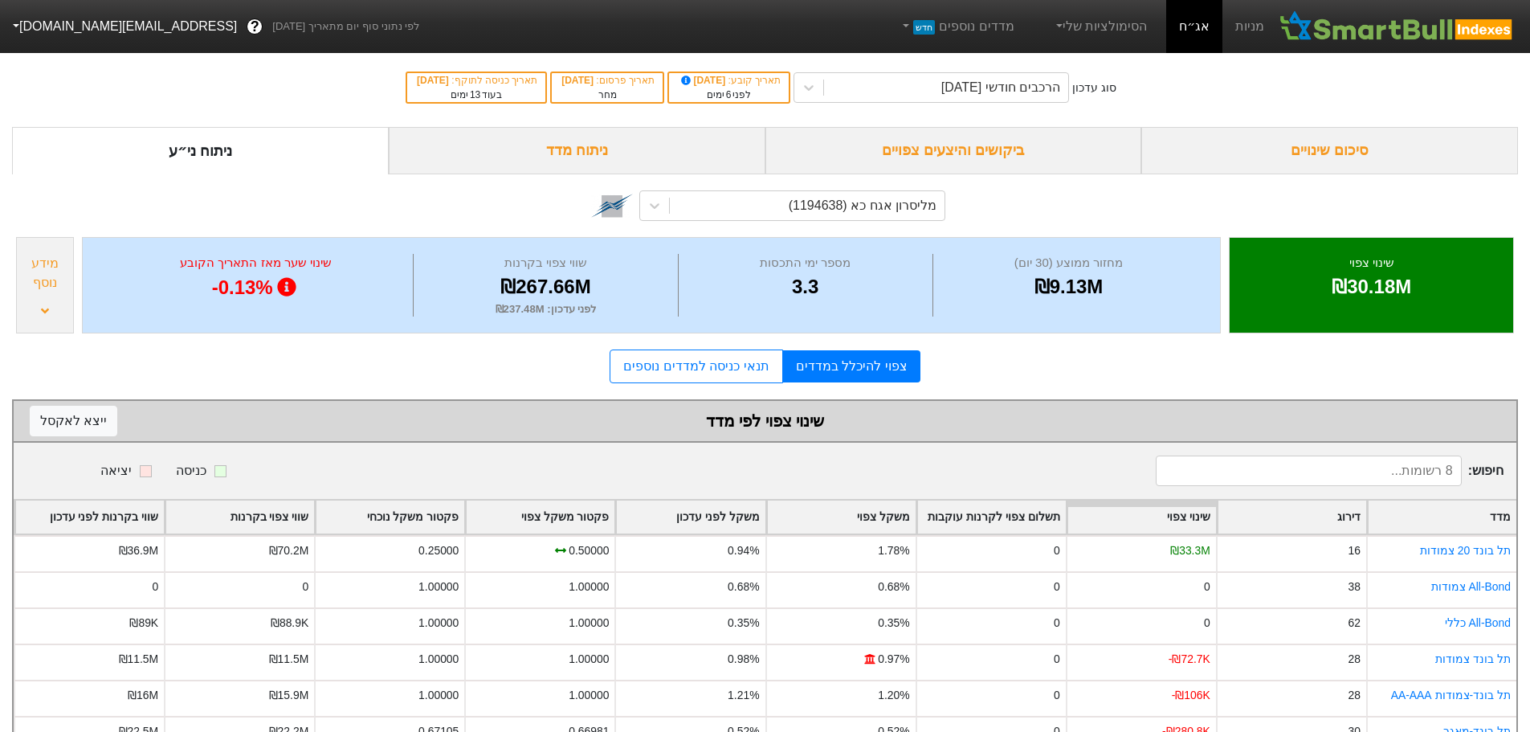
scroll to position [122, 0]
